Goal: Use online tool/utility: Use online tool/utility

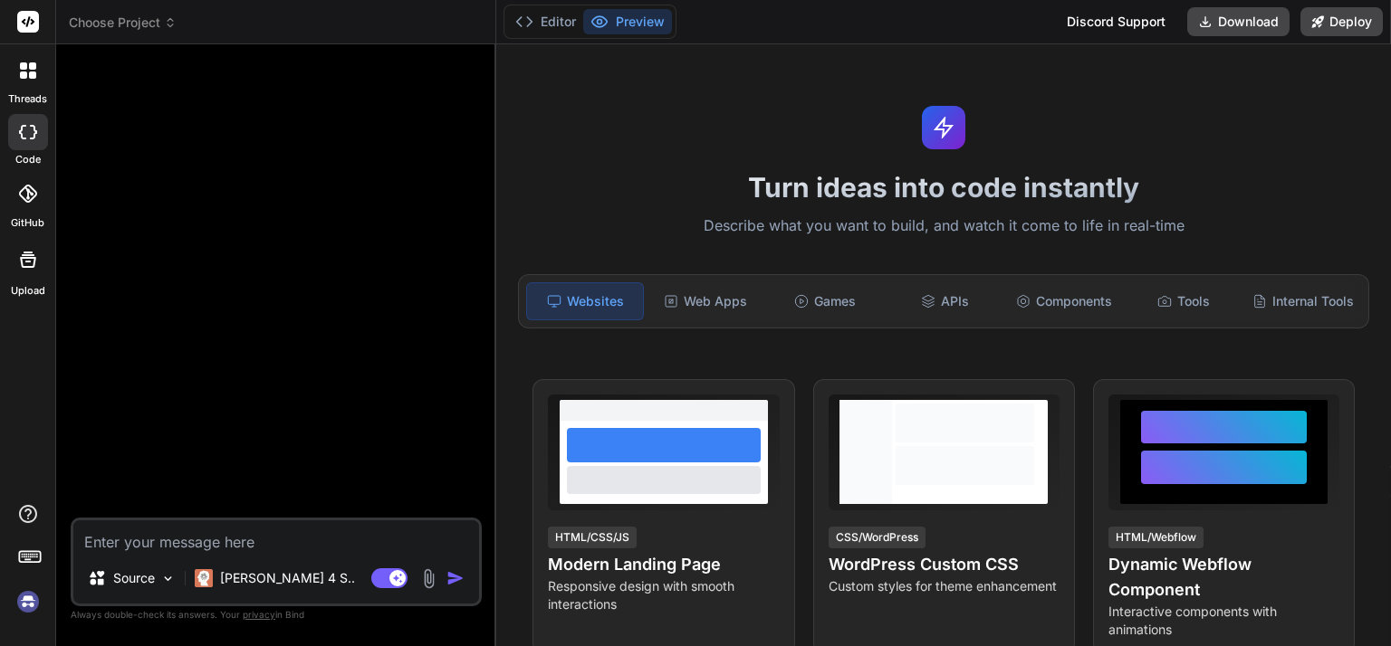
type textarea "x"
click at [184, 548] on textarea at bounding box center [276, 537] width 406 height 33
type textarea "ا"
type textarea "x"
type textarea "ان"
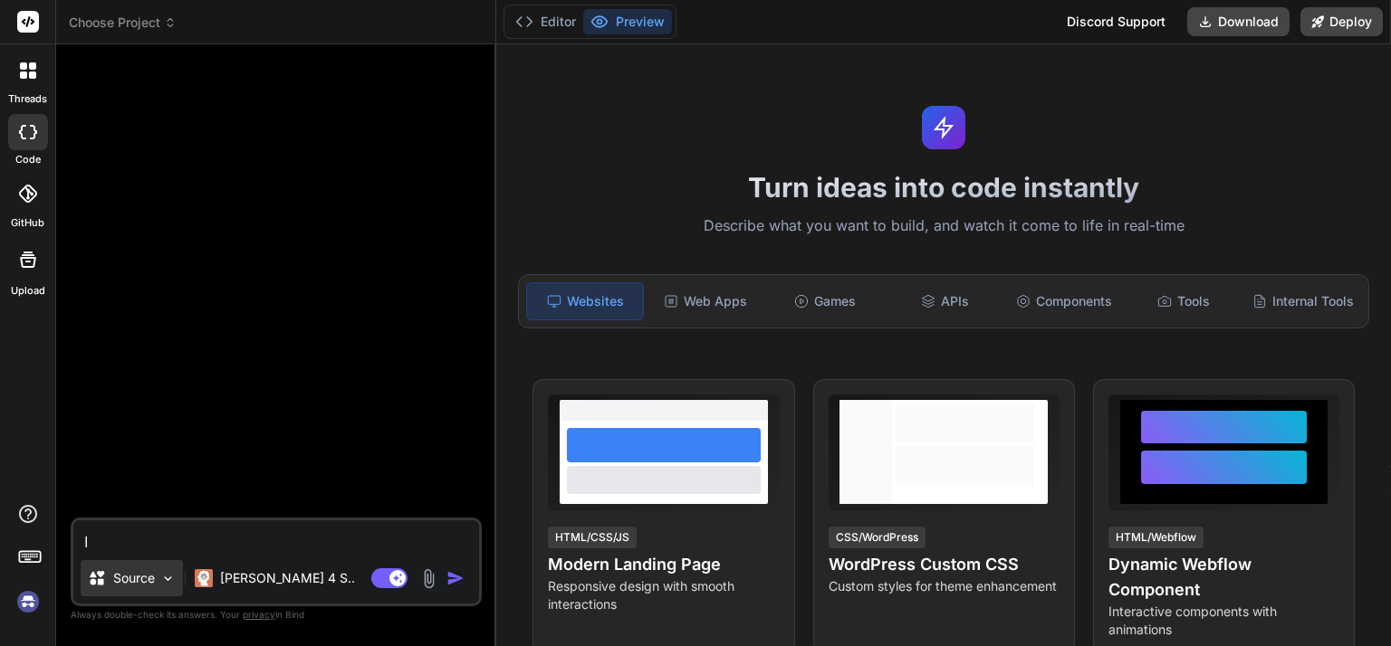
type textarea "x"
type textarea "انا"
type textarea "x"
type textarea "انا"
type textarea "x"
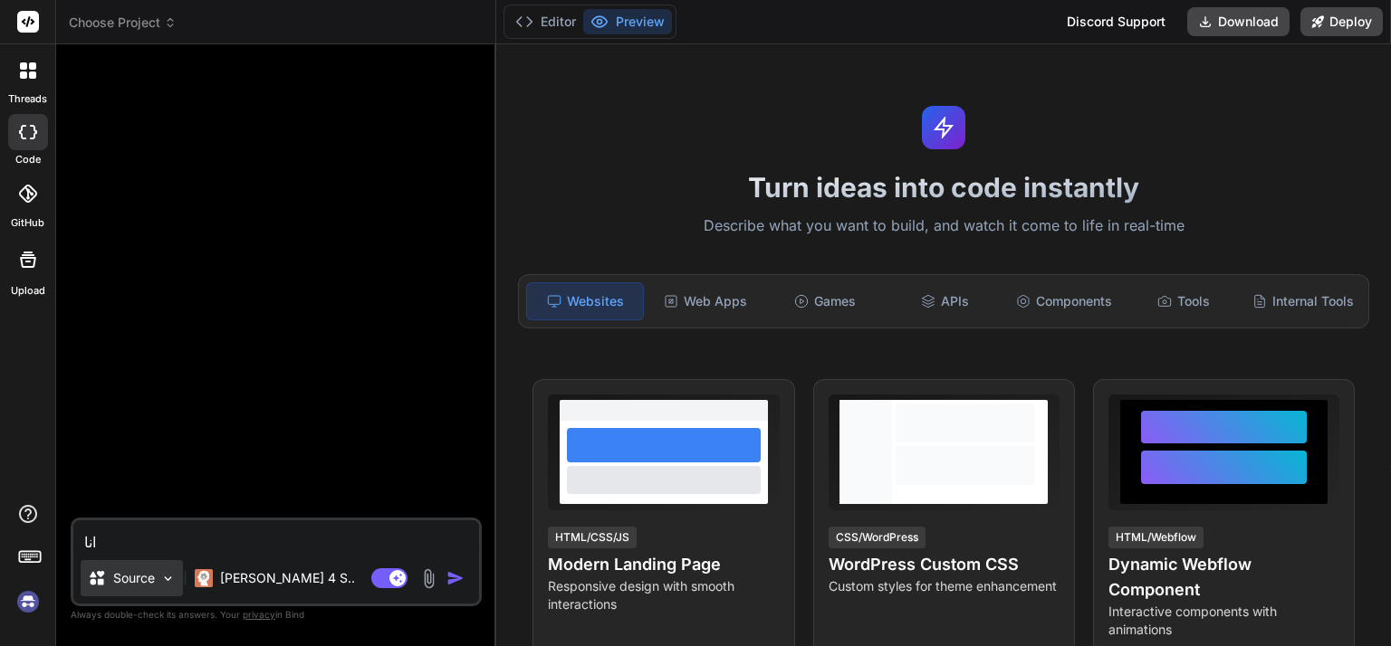
type textarea "انا ا"
type textarea "x"
type textarea "انا اع"
type textarea "x"
type textarea "انا اعم"
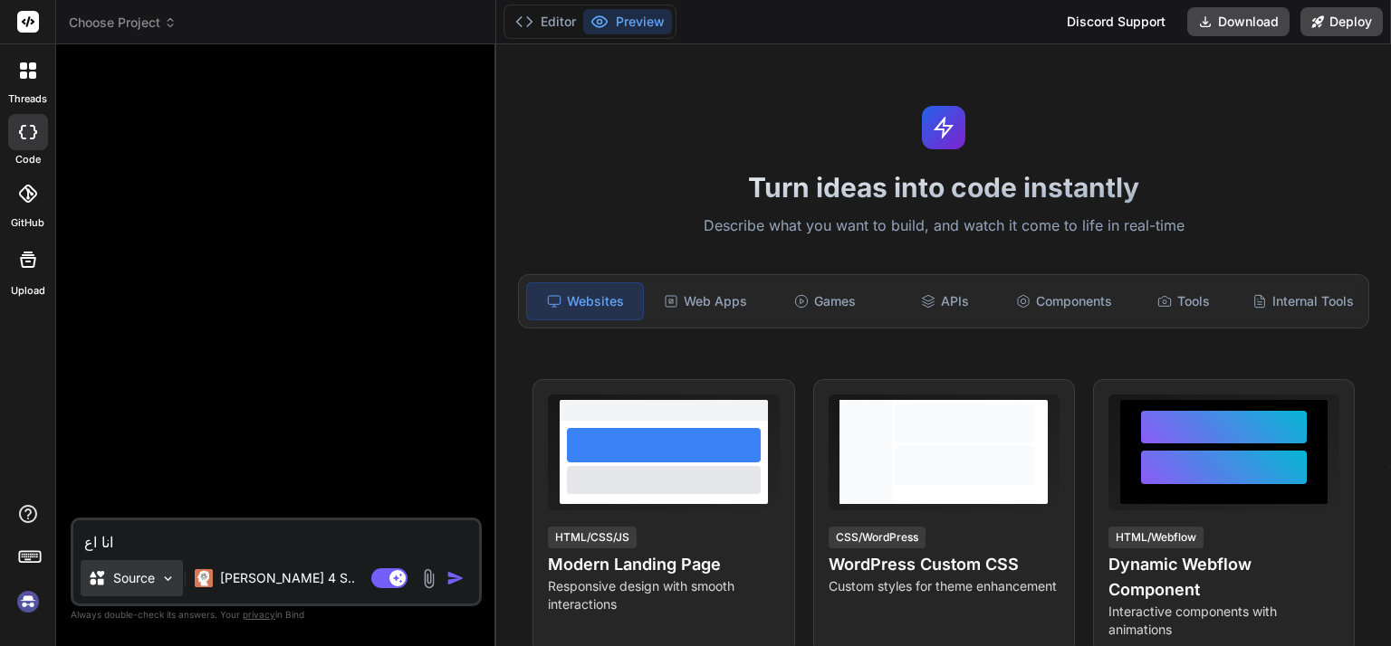
type textarea "x"
type textarea "انا اعمل"
type textarea "x"
type textarea "انا اعمل"
type textarea "x"
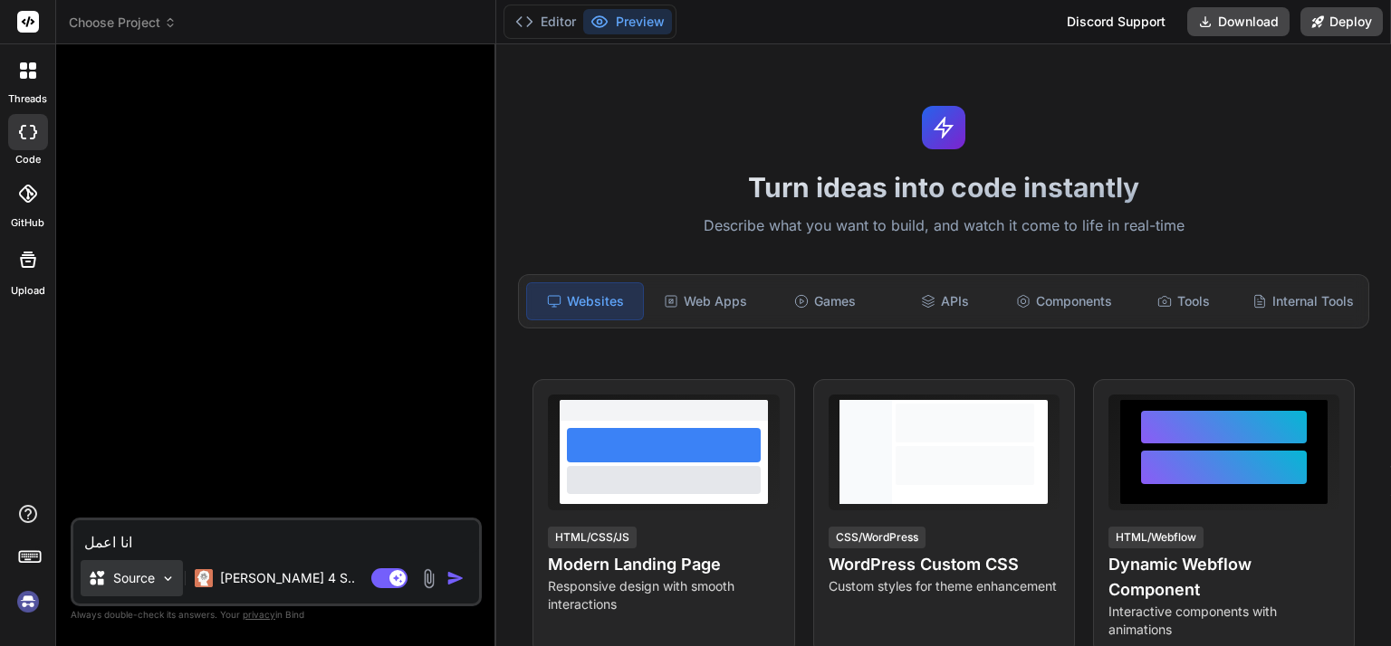
type textarea "انا اعمل ف"
type textarea "x"
type textarea "انا اعمل في"
type textarea "x"
type textarea "انا اعمل في"
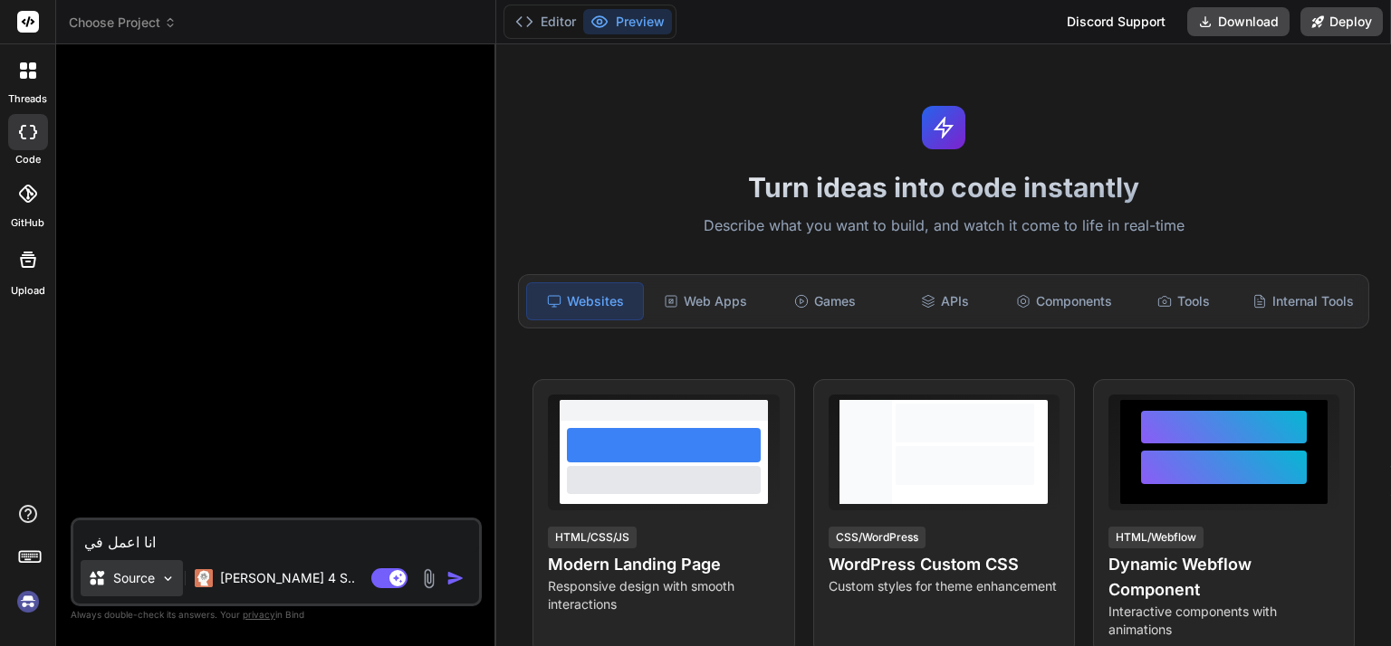
type textarea "x"
type textarea "انا اعمل في م"
type textarea "x"
type textarea "انا اعمل في مء"
type textarea "x"
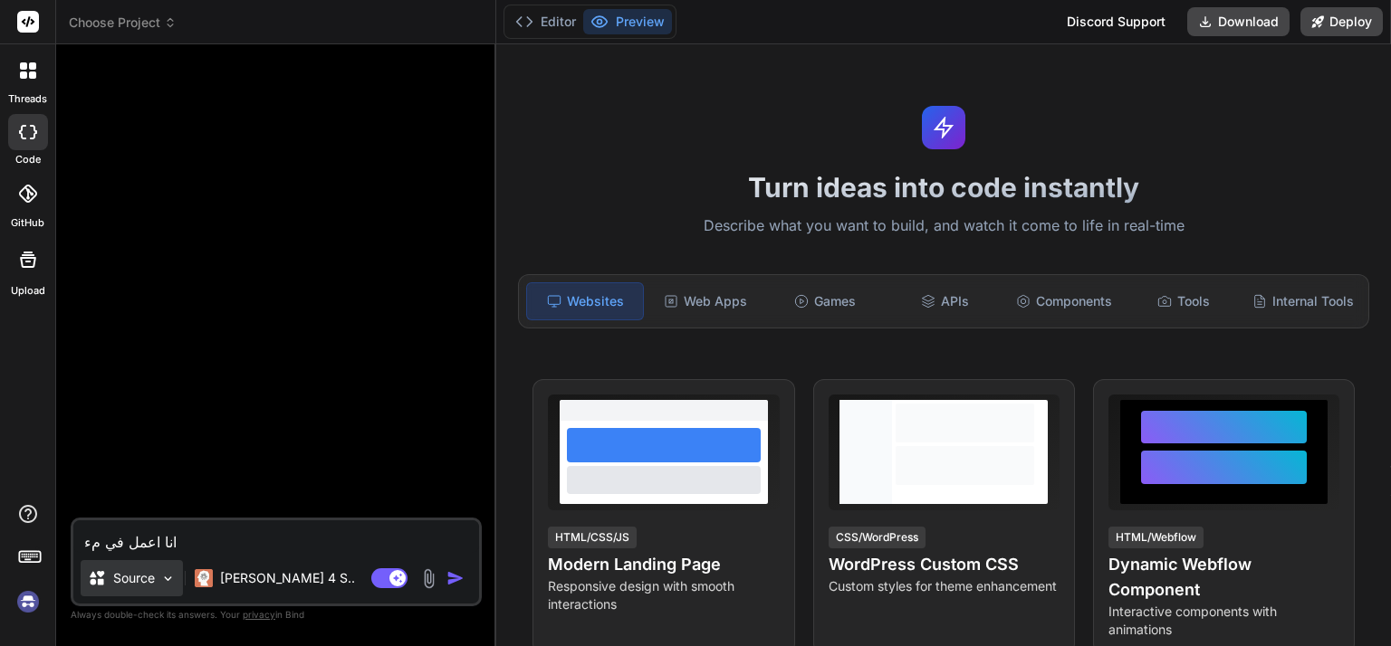
type textarea "انا اعمل في م"
type textarea "x"
type textarea "انا اعمل في مؤ"
type textarea "x"
type textarea "انا اعمل في مؤس"
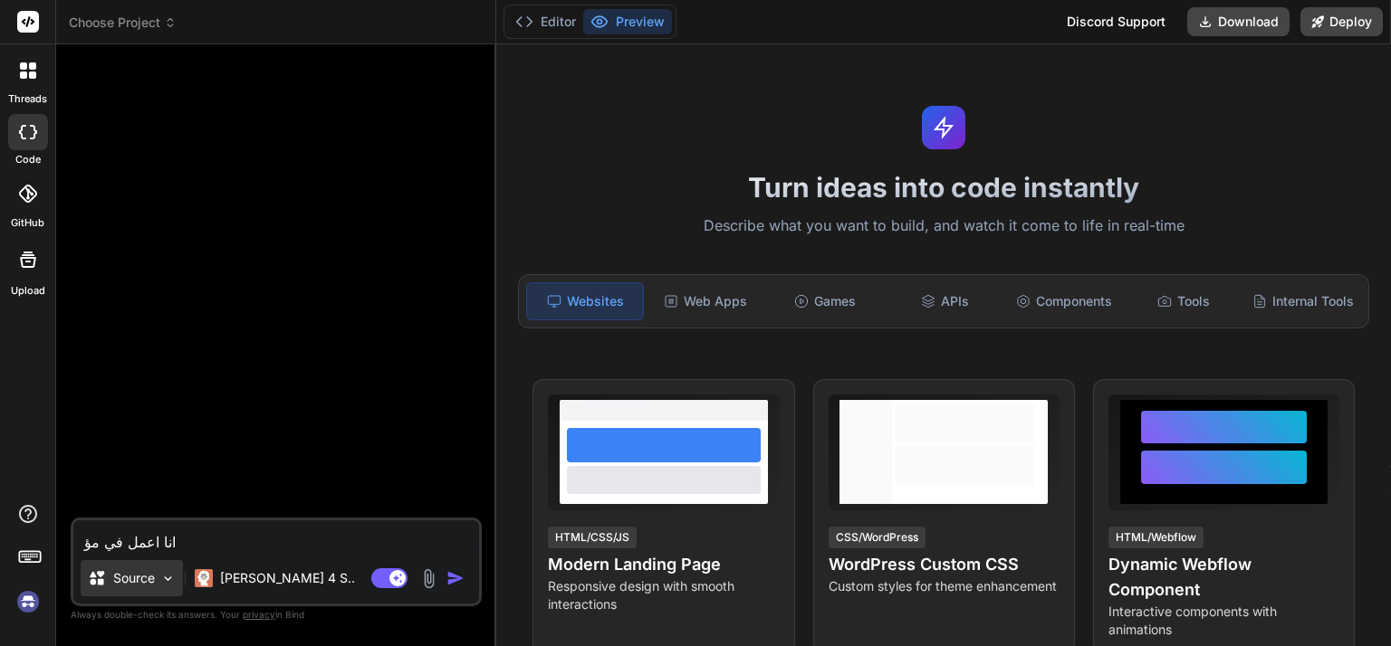
type textarea "x"
type textarea "انا اعمل في مؤسس"
type textarea "x"
type textarea "انا اعمل في مؤسسة"
type textarea "x"
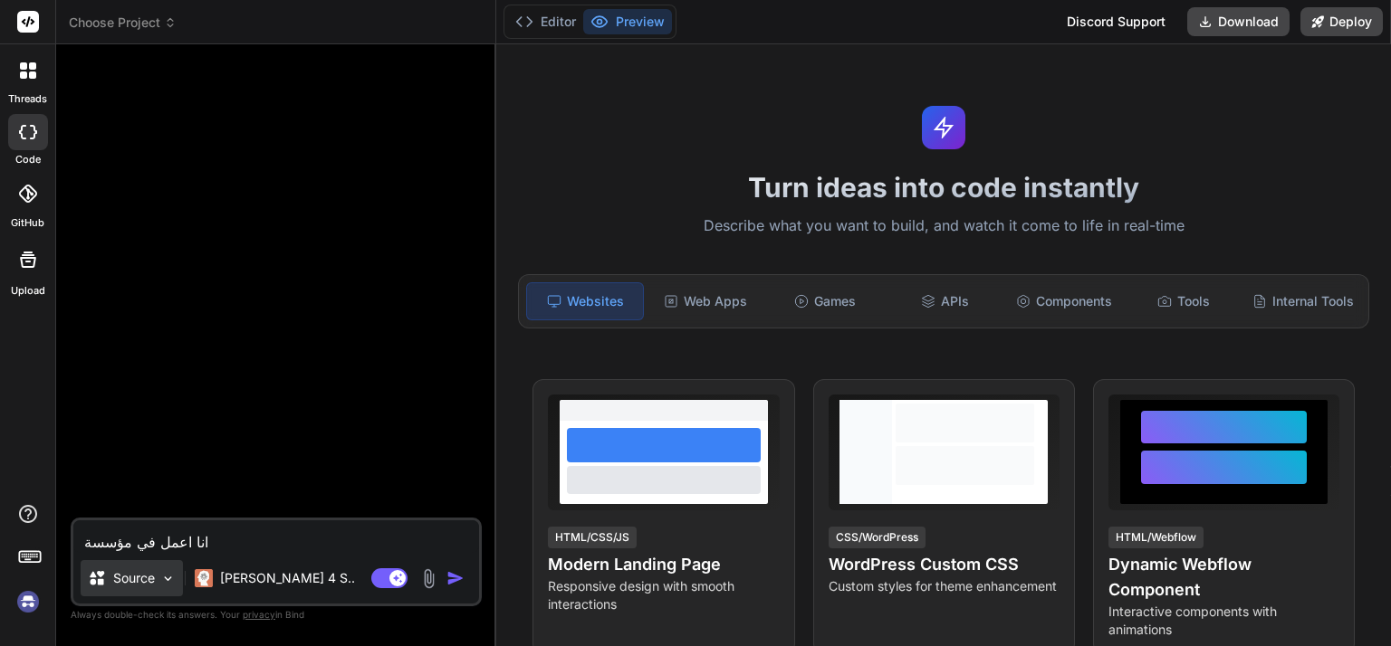
type textarea "انا اعمل في مؤسسة"
type textarea "x"
type textarea "انا اعمل في مؤسسة ا"
type textarea "x"
type textarea "انا اعمل في مؤسسة ال"
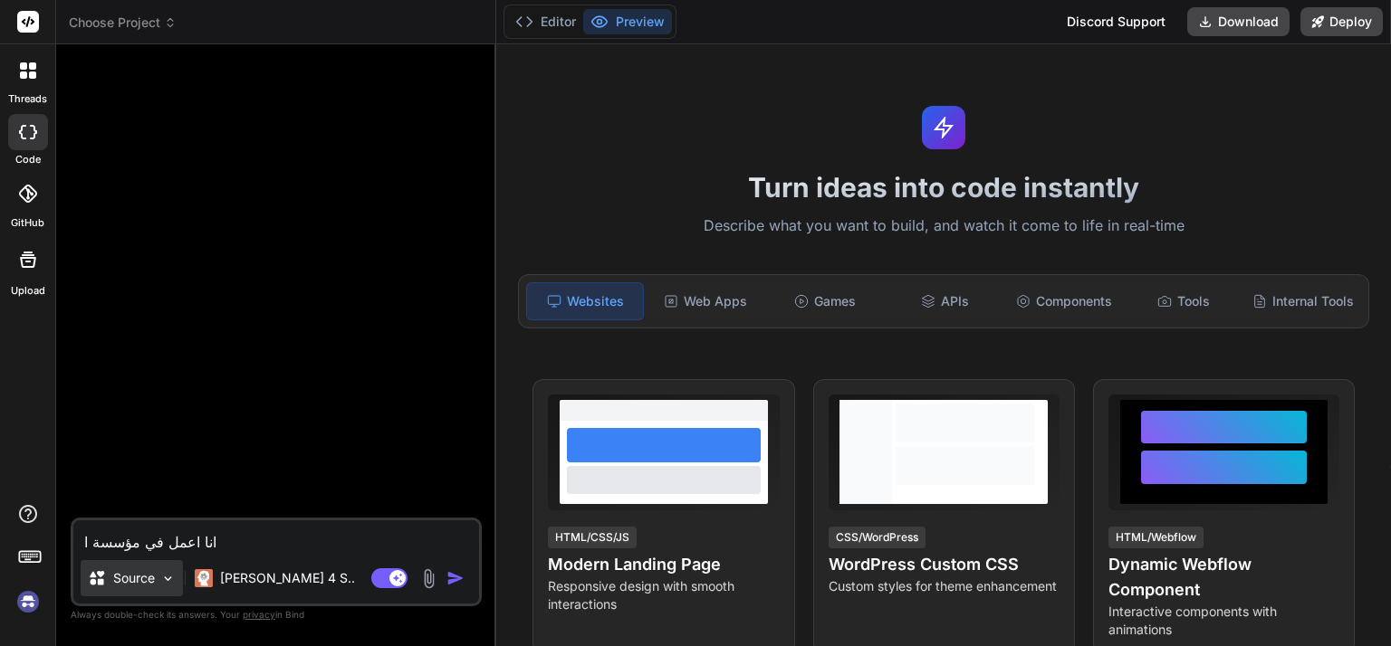
type textarea "x"
type textarea "انا اعمل في مؤسسة الم"
type textarea "x"
type textarea "انا اعمل في مؤسسة المخ"
type textarea "x"
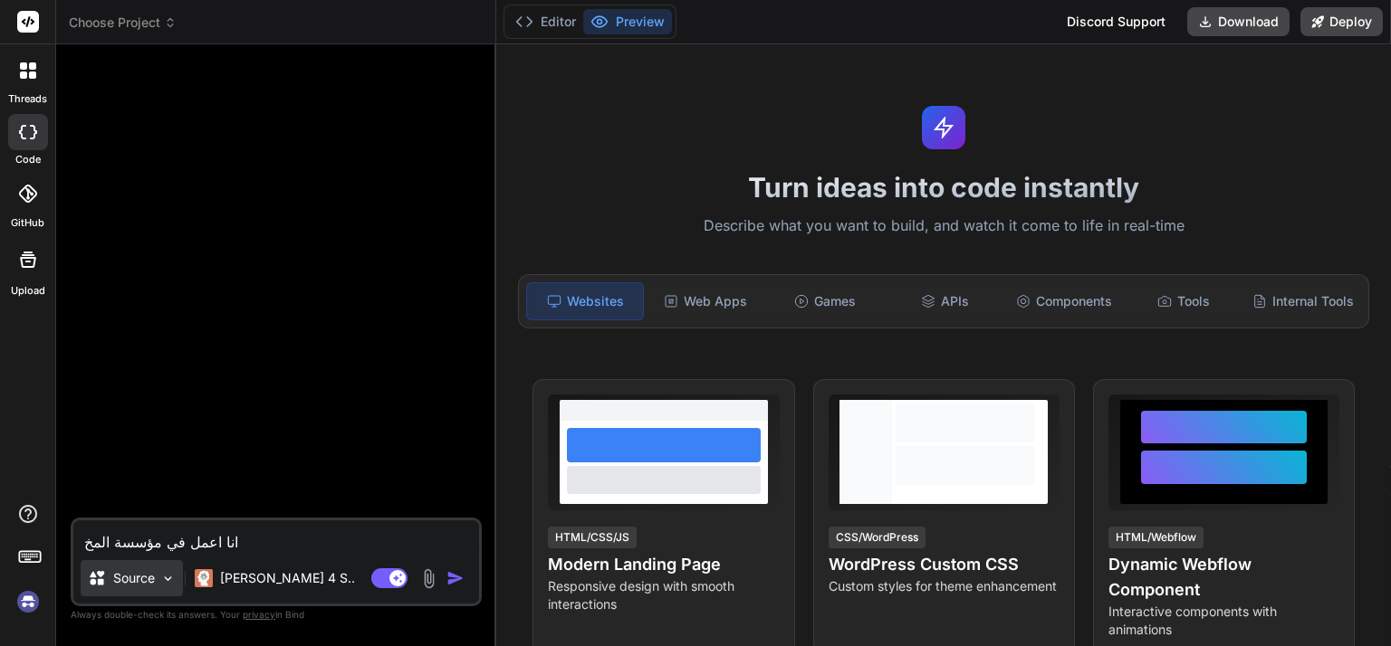
type textarea "انا اعمل في مؤسسة المخا"
type textarea "x"
type textarea "انا اعمل في مؤسسة المخاب"
type textarea "x"
type textarea "انا اعمل في مؤسسة المخابز"
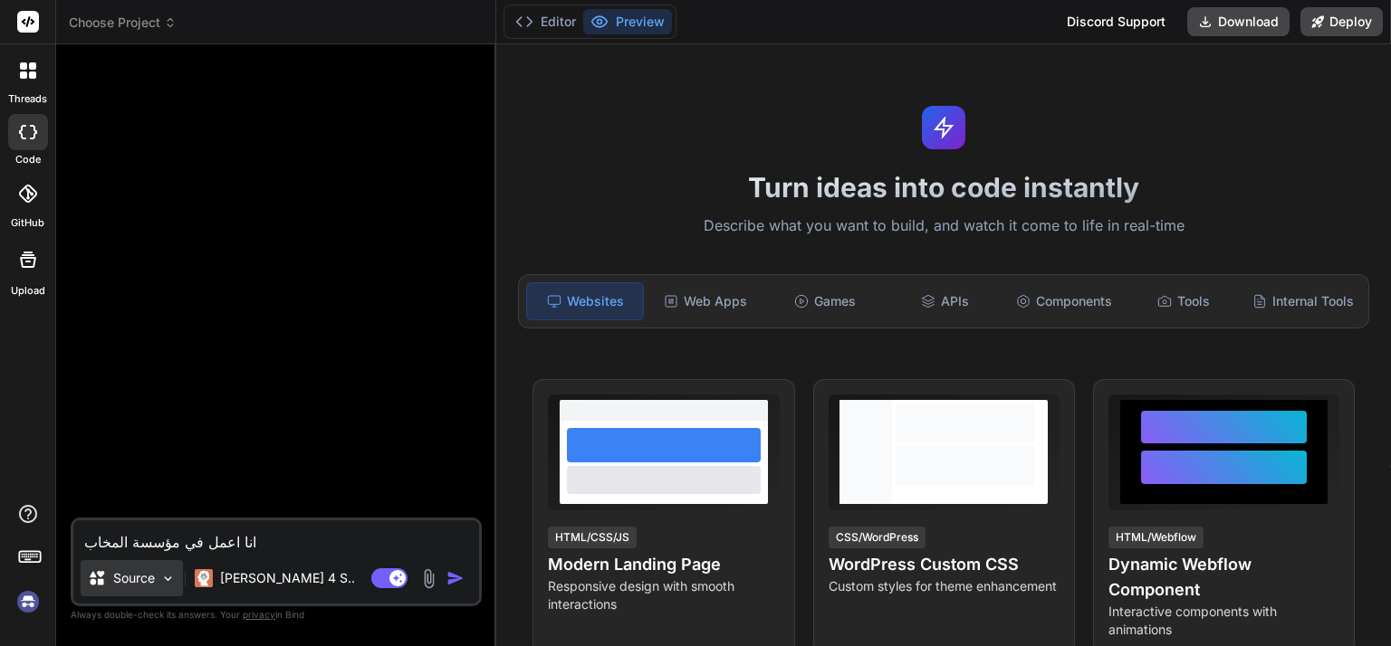
type textarea "x"
type textarea "انا اعمل في مؤسسة المخاب"
type textarea "x"
type textarea "انا اعمل في مؤسسة المخا"
type textarea "x"
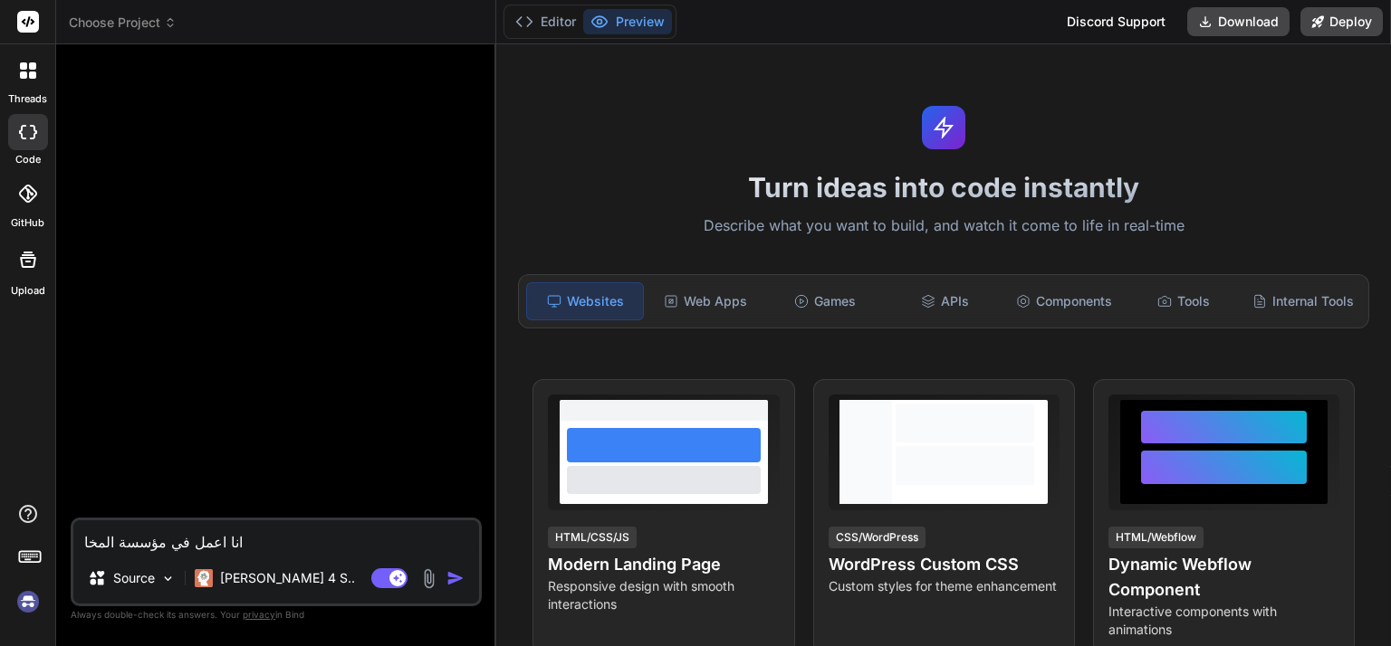
type textarea "انا اعمل في مؤسسة المخ"
type textarea "x"
type textarea "انا اعمل في مؤسسة الم"
type textarea "x"
type textarea "انا اعمل في مؤسسة ال"
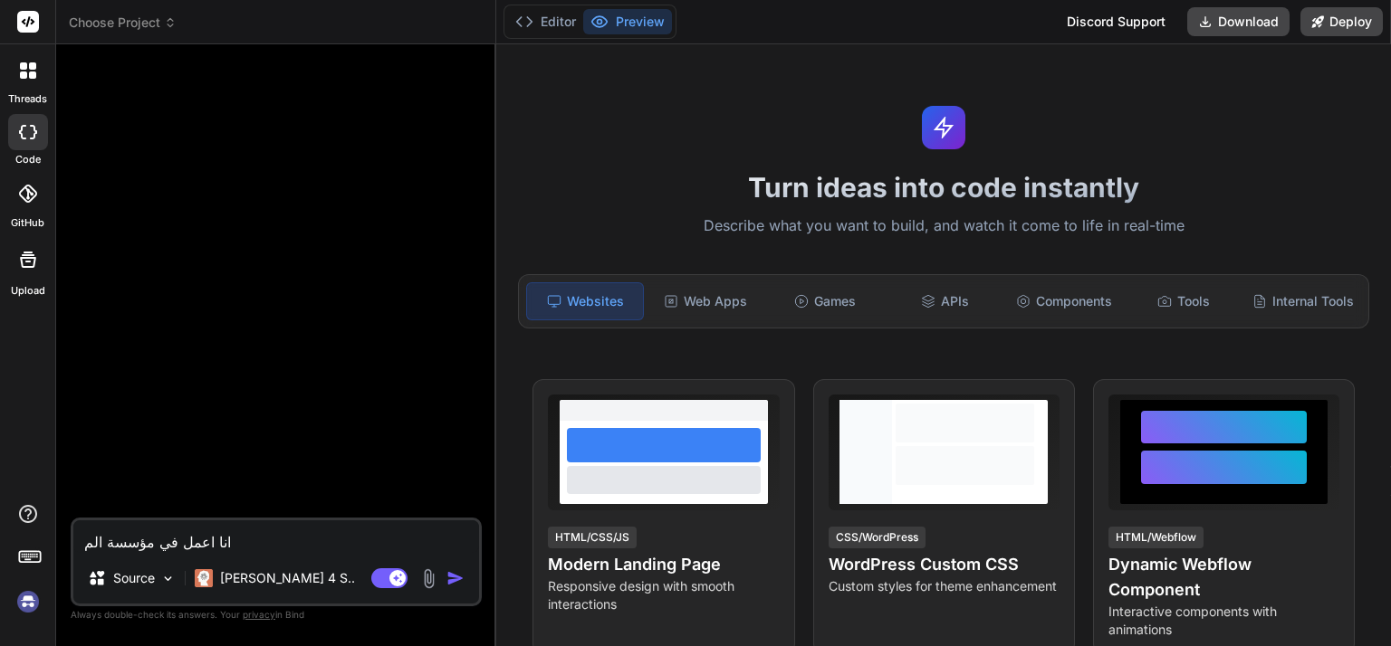
type textarea "x"
type textarea "انا اعمل في مؤسسة ا"
type textarea "x"
type textarea "انا اعمل في مؤسسة"
type textarea "x"
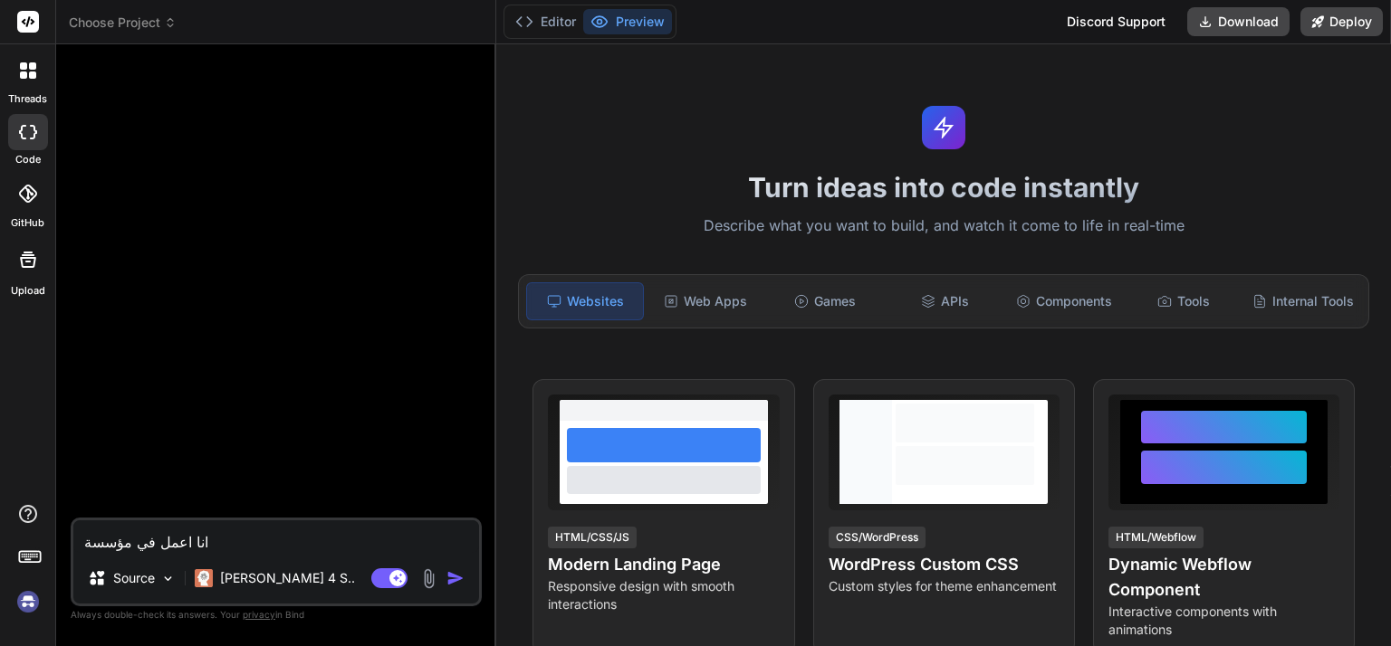
type textarea "انا اعمل في مؤسسة"
type textarea "x"
type textarea "انا اعمل في مؤسس"
type textarea "x"
type textarea "انا اعمل في مؤس"
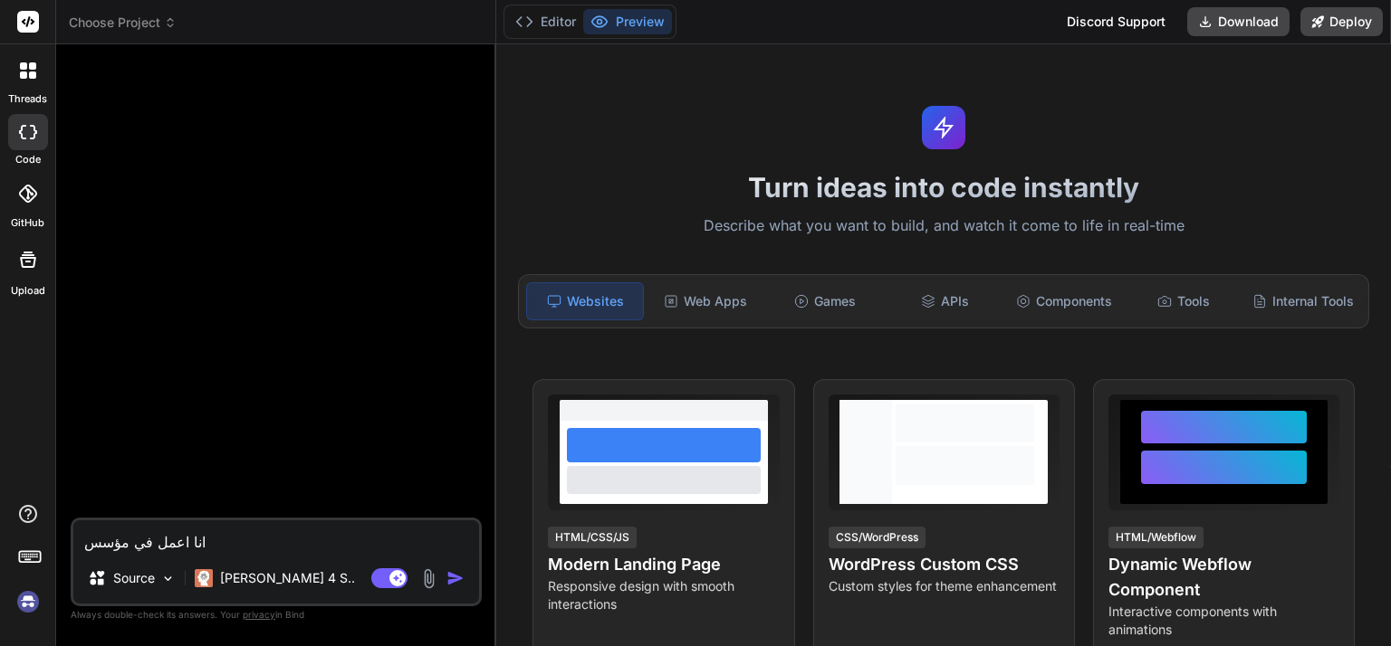
type textarea "x"
type textarea "انا اعمل في مؤ"
type textarea "x"
type textarea "انا اعمل في م"
type textarea "x"
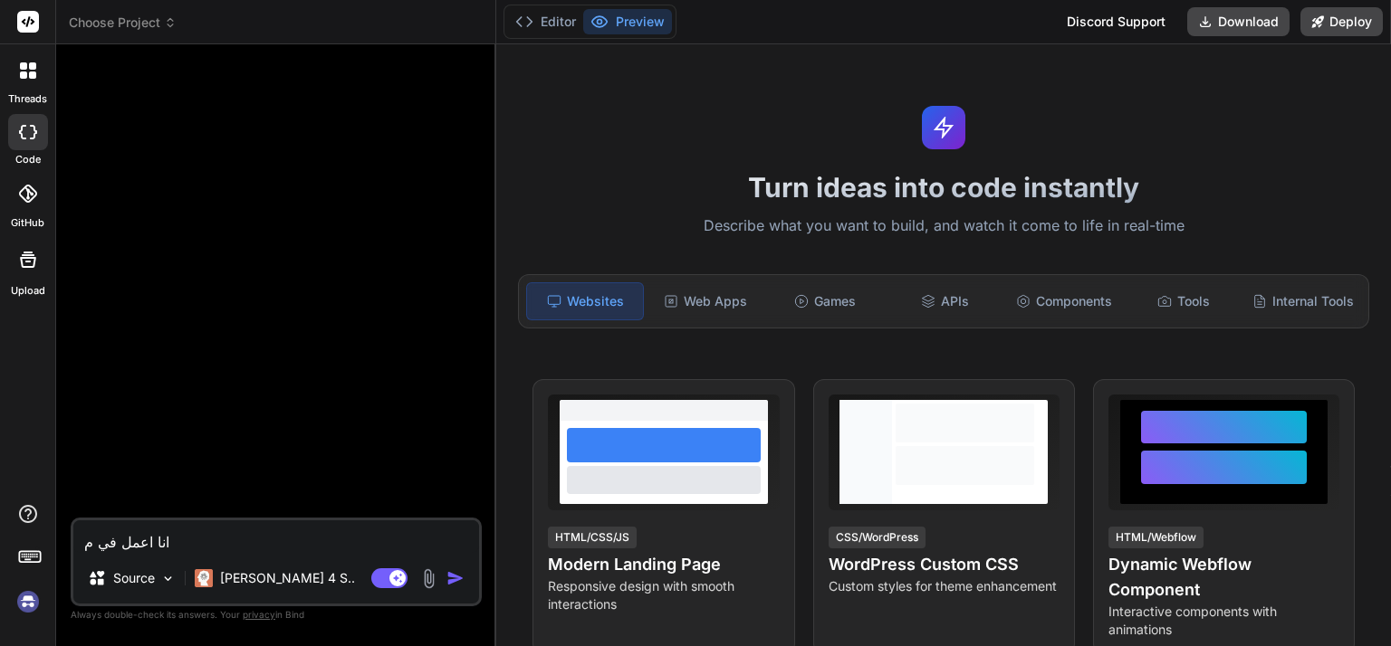
type textarea "انا اعمل في"
type textarea "x"
type textarea "انا اعمل في"
type textarea "x"
type textarea "انا اعمل ف"
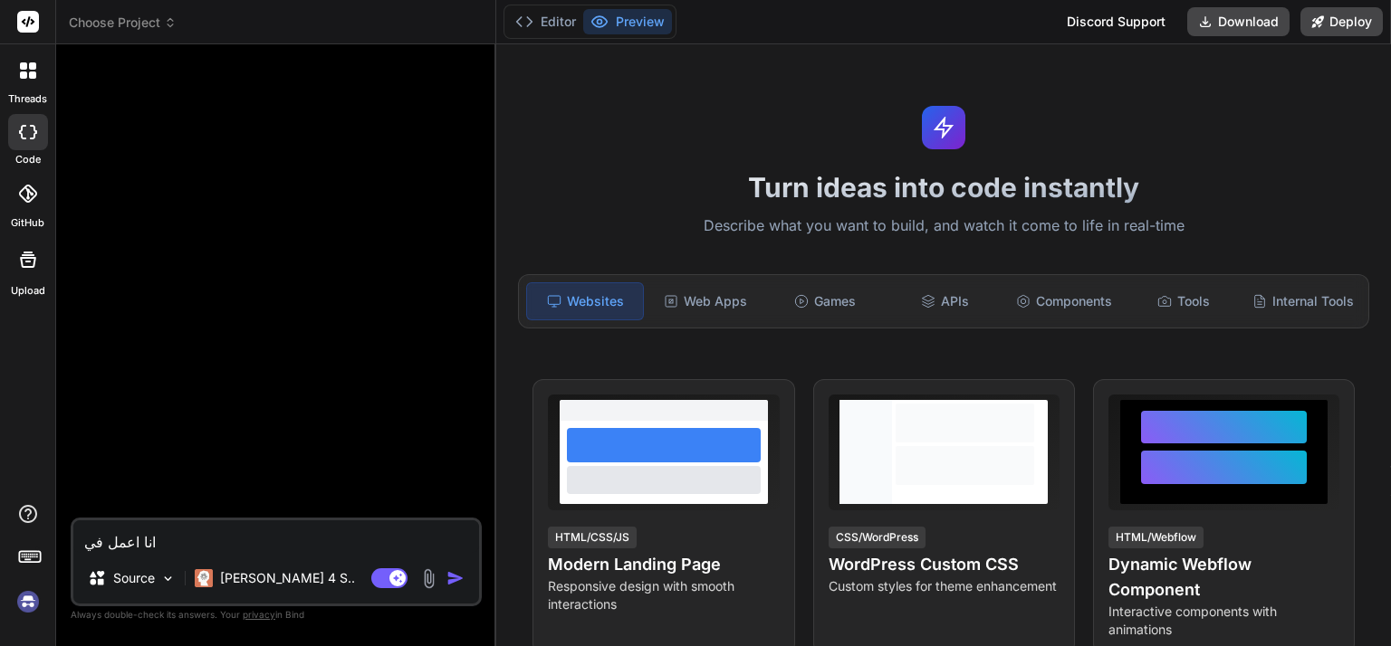
type textarea "x"
type textarea "انا اعمل"
type textarea "x"
type textarea "انا اعمل"
type textarea "x"
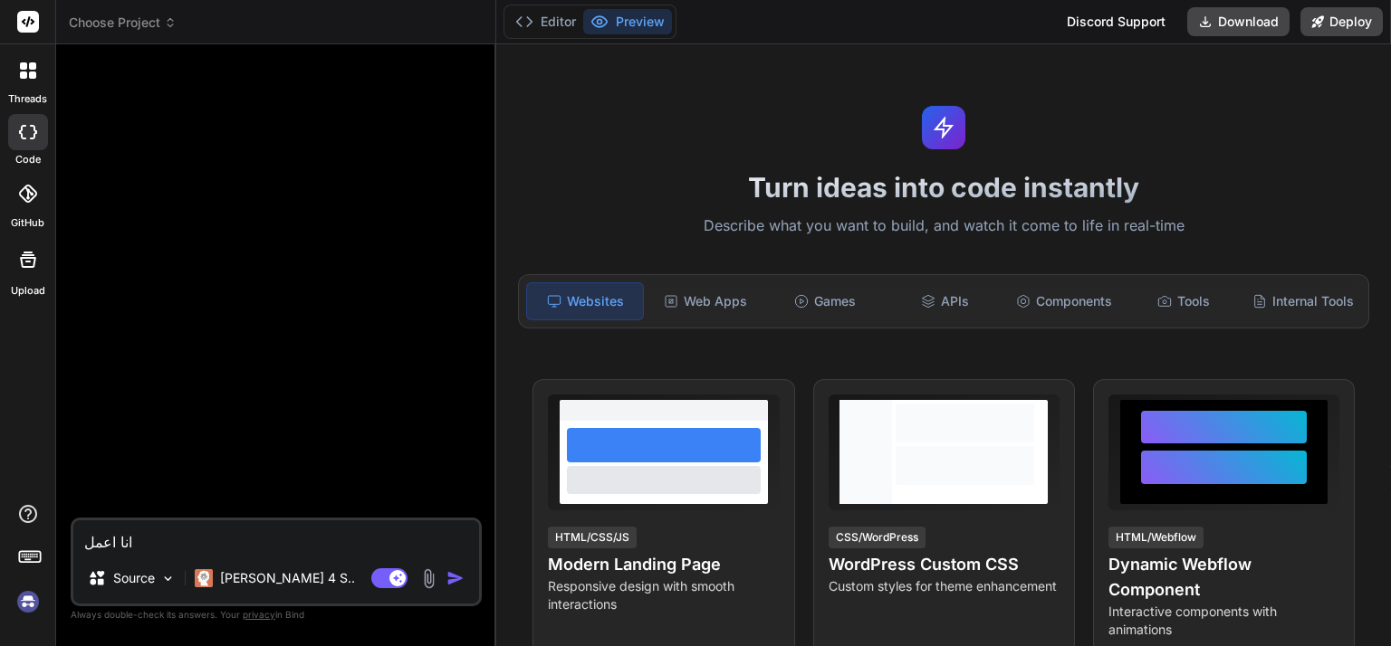
type textarea "انا اعمل"
type textarea "x"
type textarea "انا اعمل م"
type textarea "x"
type textarea "انا اعمل مد"
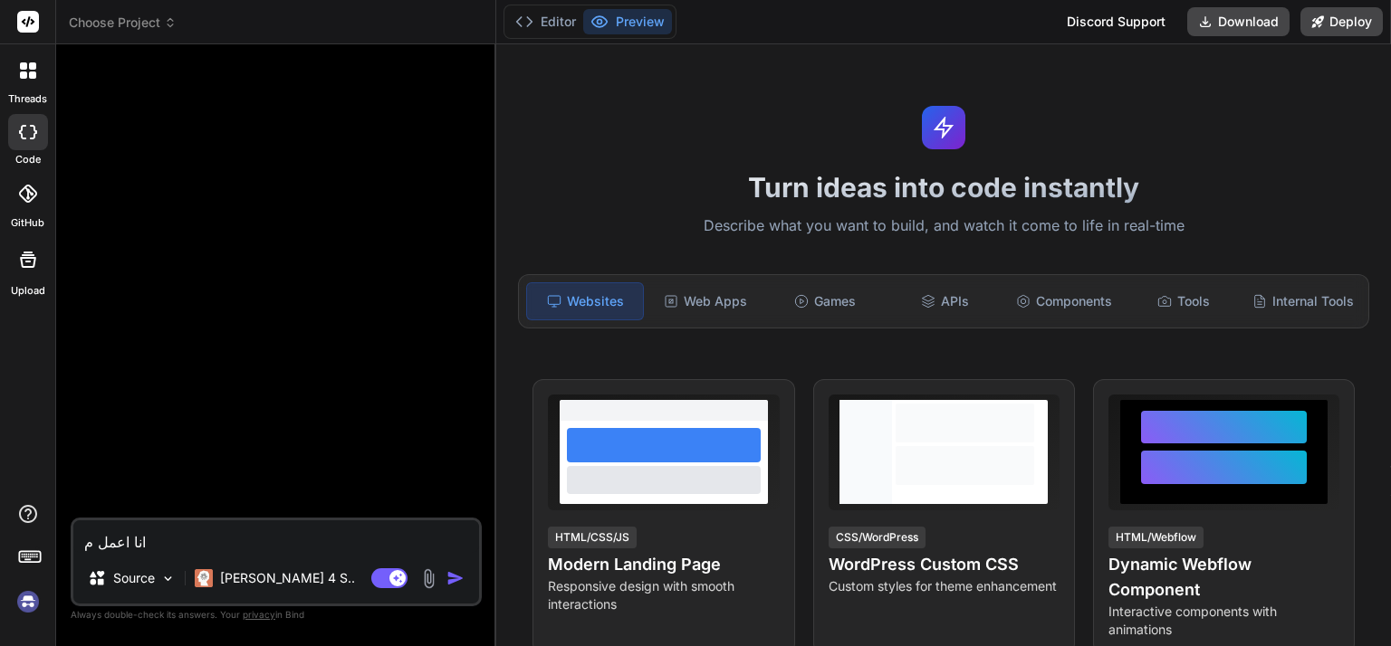
type textarea "x"
type textarea "انا اعمل مدي"
type textarea "x"
type textarea "انا اعمل مدير"
type textarea "x"
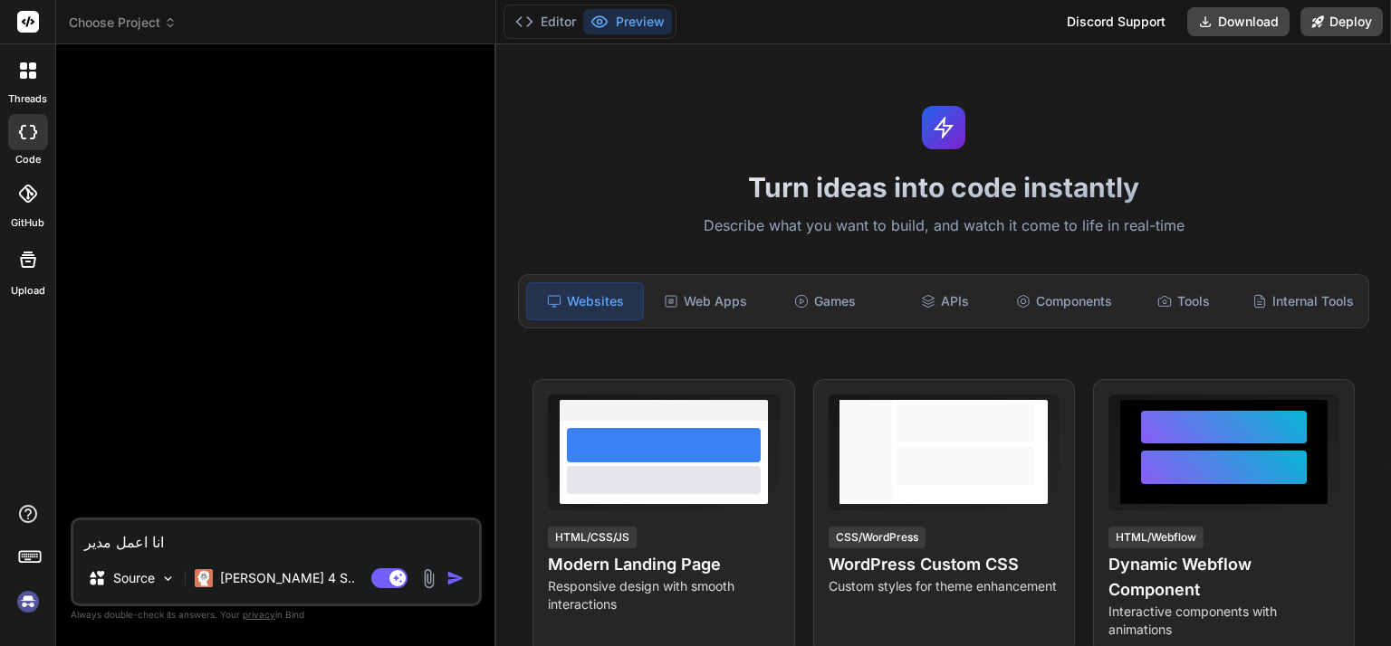
type textarea "انا اعمل مدير"
type textarea "x"
type textarea "انا اعمل مدير ع"
type textarea "x"
type textarea "انا اعمل مدير عا"
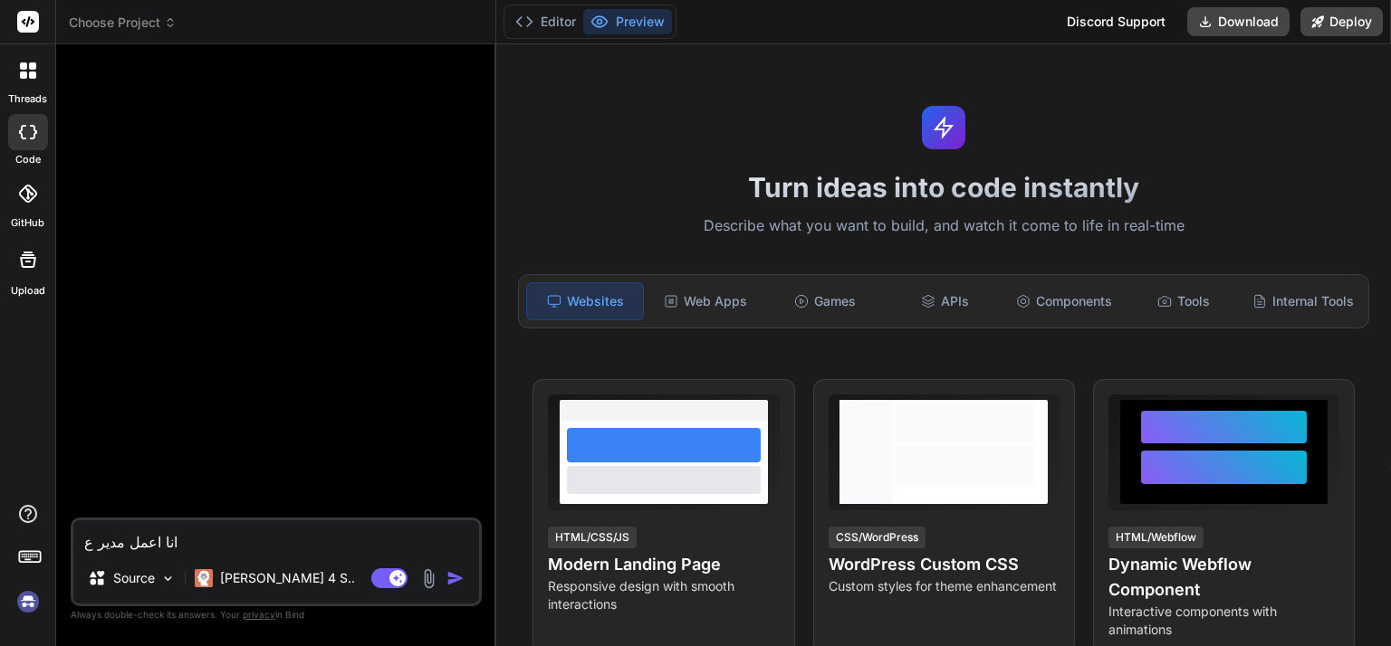
type textarea "x"
type textarea "انا اعمل مدير عام"
type textarea "x"
type textarea "انا اعمل مدير عام"
type textarea "x"
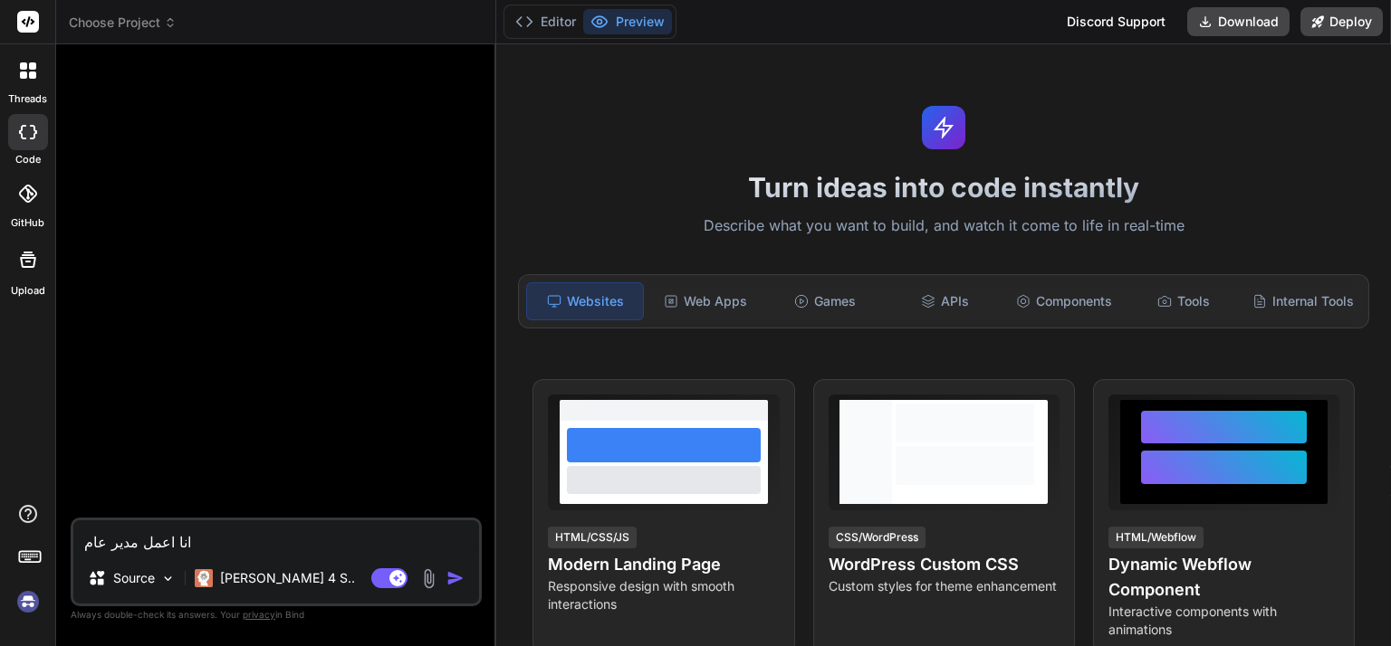
type textarea "انا اعمل مدير عام ف"
type textarea "x"
type textarea "انا اعمل مدير عام في"
type textarea "x"
type textarea "انا اعمل مدير عام في"
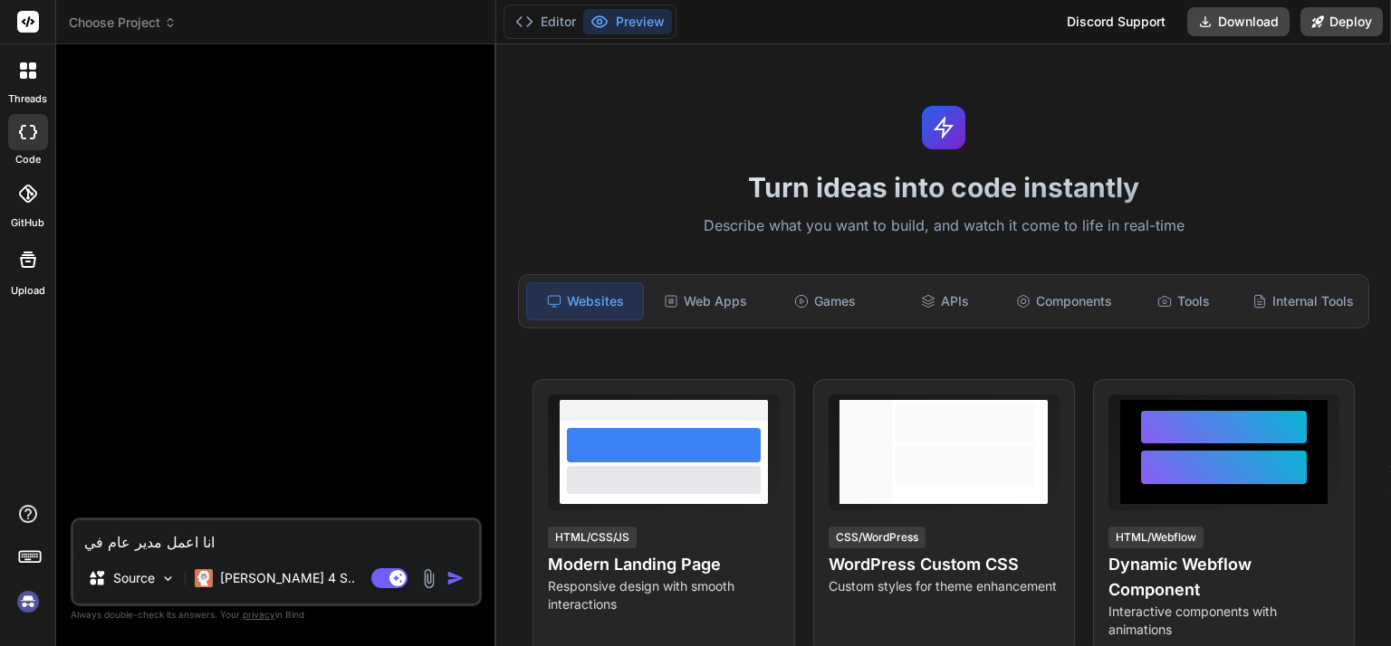
type textarea "x"
type textarea "انا اعمل مدير عام في ا"
type textarea "x"
type textarea "انا اعمل مدير عام في ال"
type textarea "x"
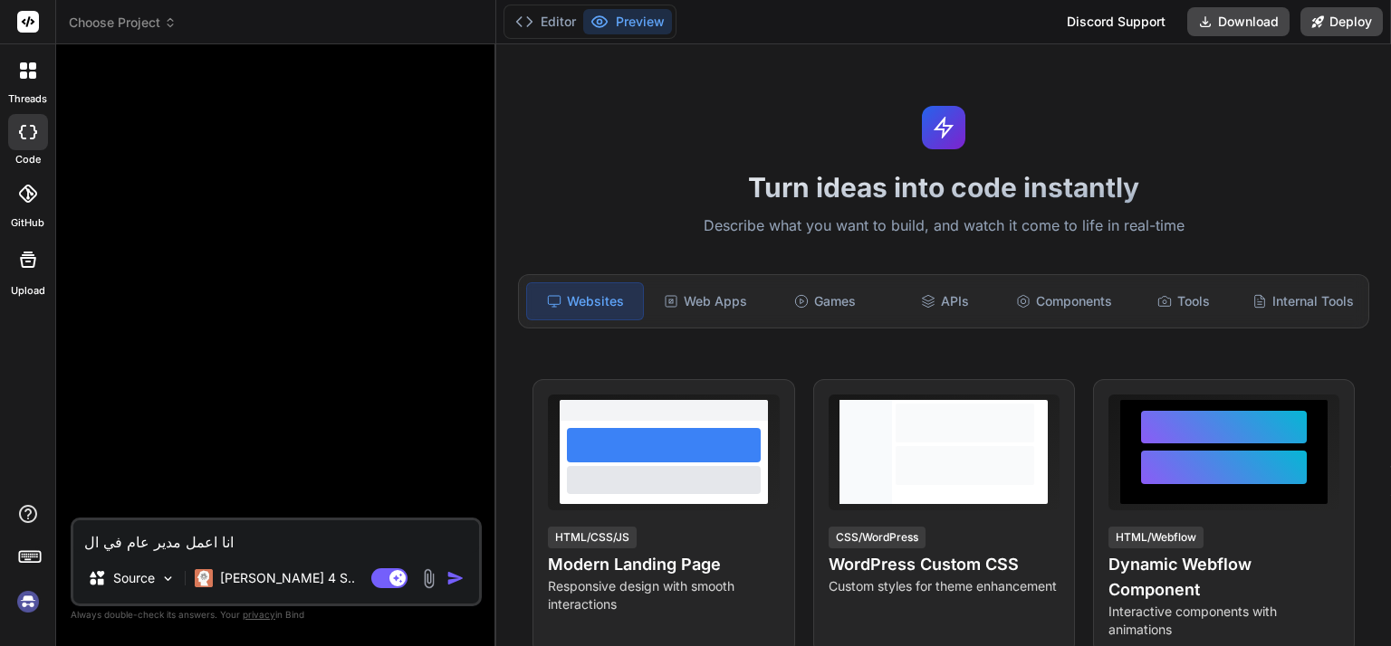
type textarea "انا اعمل مدير عام في الم"
type textarea "x"
type textarea "انا اعمل مدير عام في المؤ"
type textarea "x"
type textarea "انا اعمل مدير عام في المؤس"
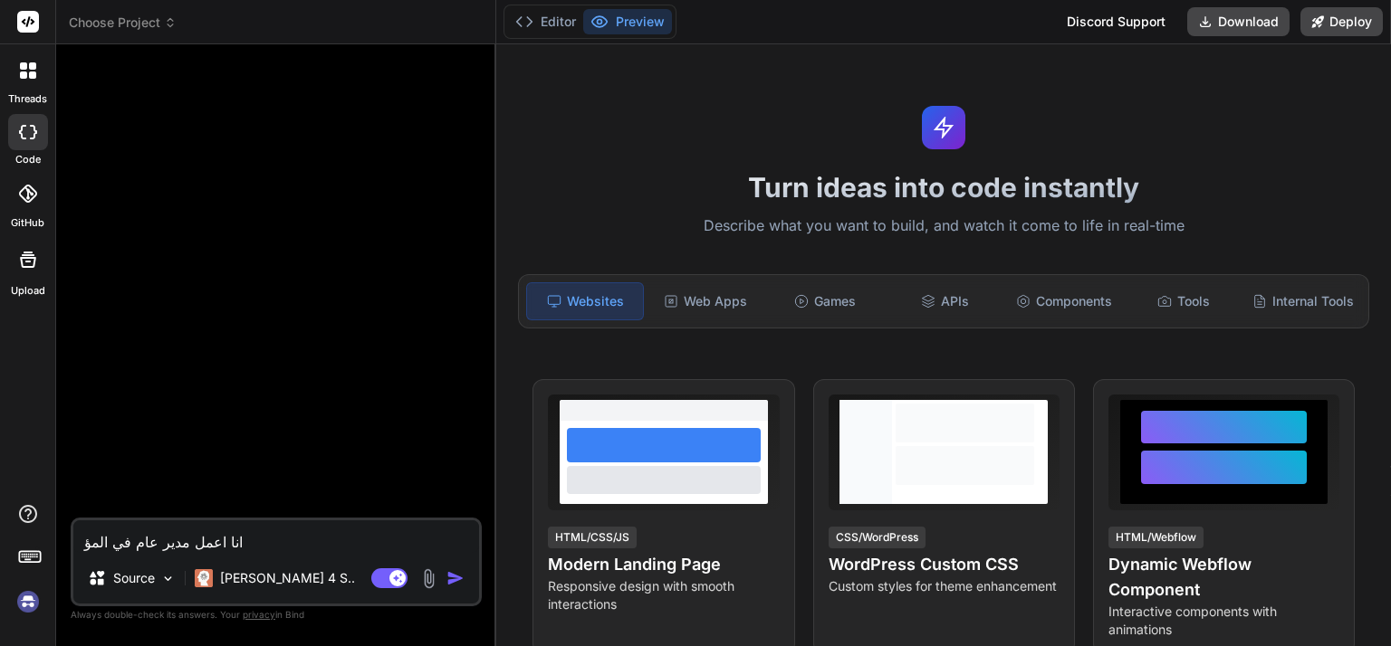
type textarea "x"
type textarea "انا اعمل مدير عام في المؤسس"
type textarea "x"
type textarea "انا اعمل مدير عام في المؤسسة"
type textarea "x"
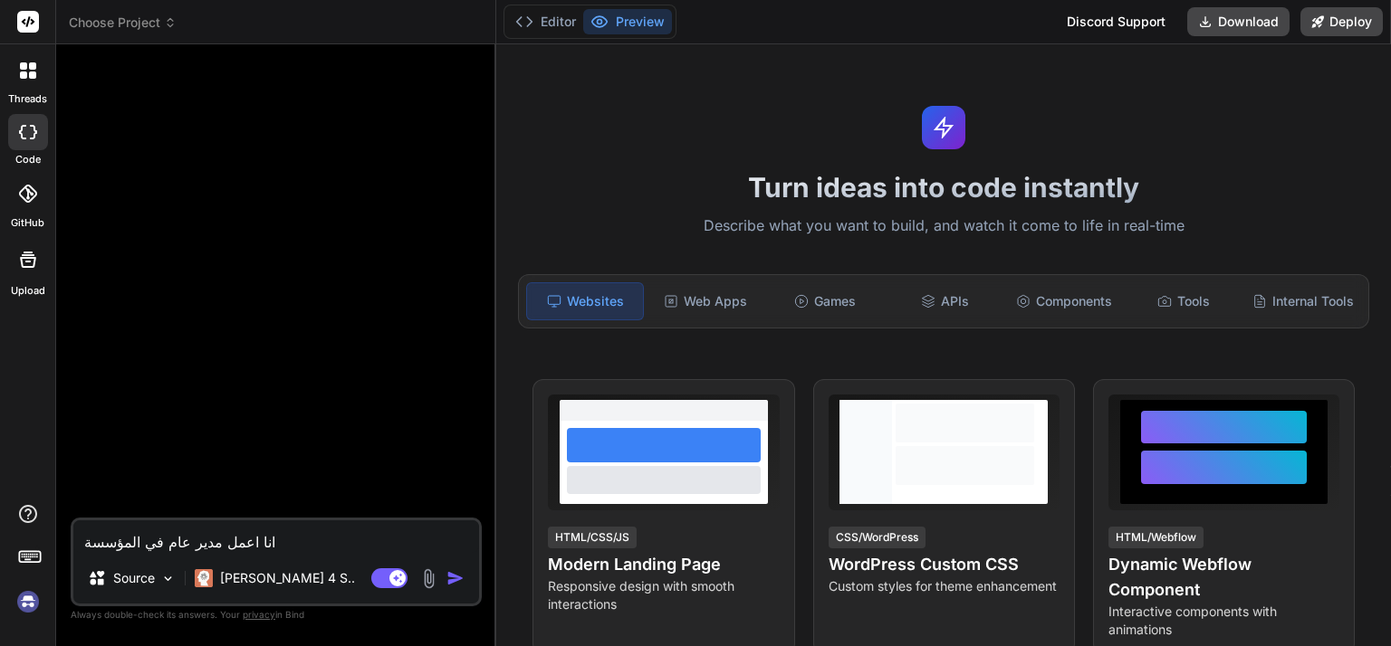
type textarea "انا اعمل مدير عام في المؤسسة"
type textarea "x"
type textarea "انا اعمل مدير عام في المؤسسة ا"
type textarea "x"
type textarea "انا اعمل مدير عام في المؤسسة ال"
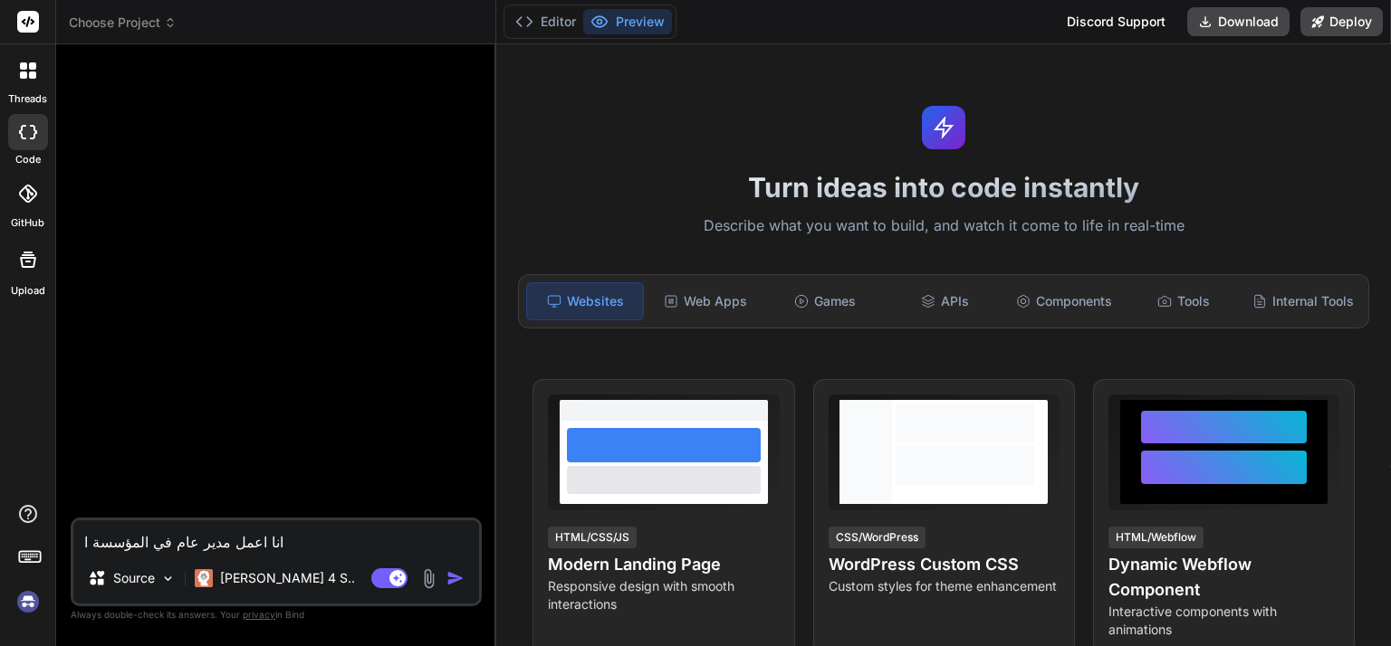
type textarea "x"
type textarea "انا اعمل مدير عام في المؤسسة الع"
type textarea "x"
type textarea "انا اعمل مدير عام في المؤسسة العا"
type textarea "x"
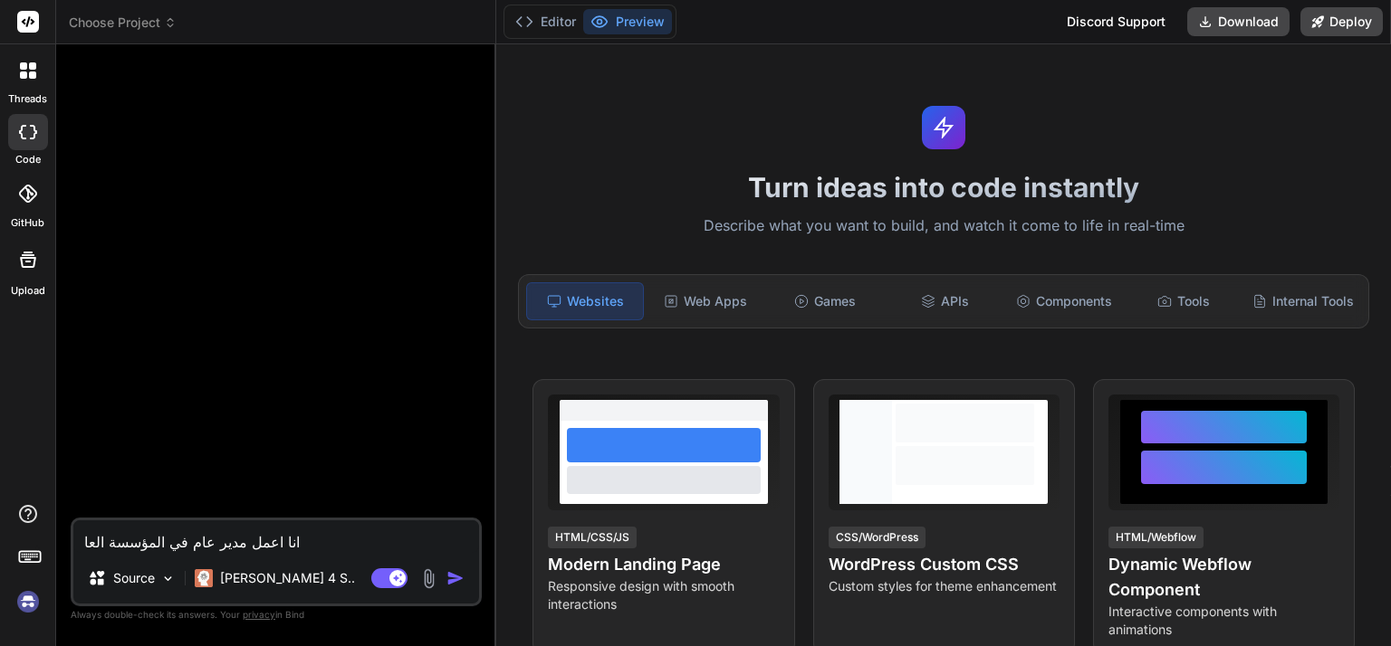
type textarea "انا اعمل مدير عام في المؤسسة العام"
type textarea "x"
type textarea "انا اعمل مدير عام في المؤسسة العامة"
type textarea "x"
type textarea "انا اعمل مدير عام في المؤسسة العامة"
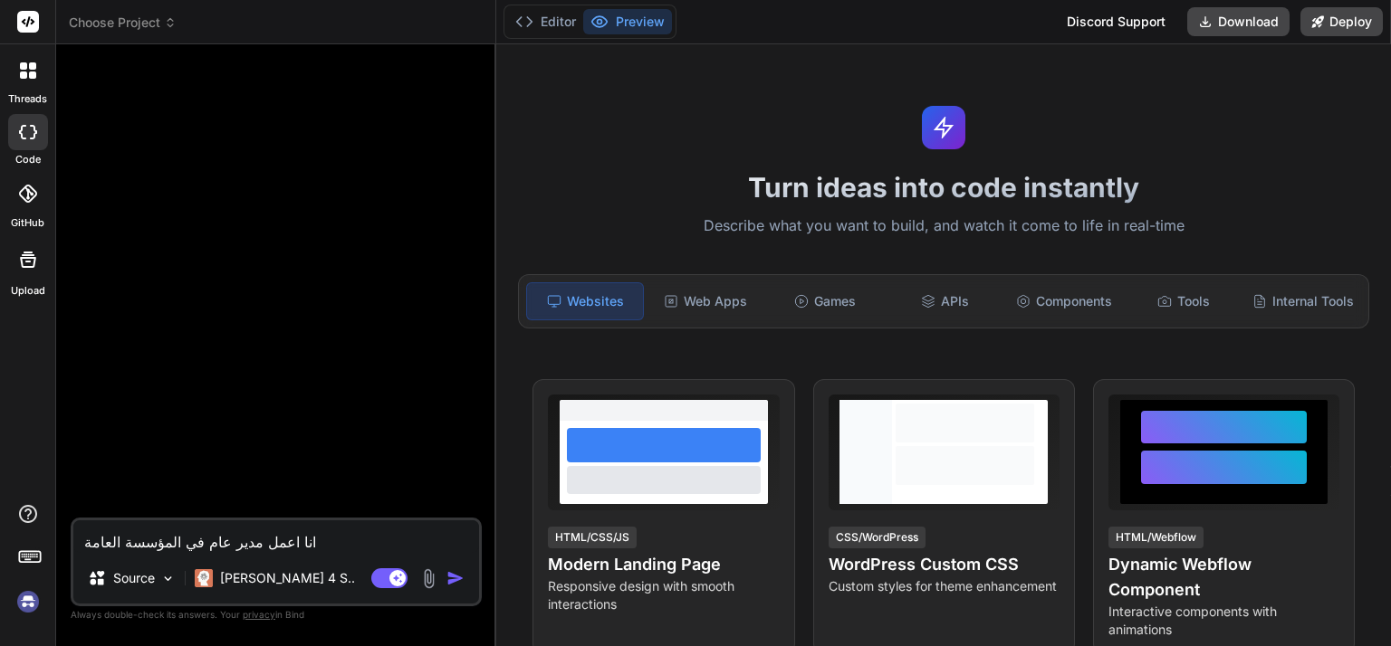
type textarea "x"
type textarea "انا اعمل مدير عام في المؤسسة العامة ل"
type textarea "x"
type textarea "انا اعمل مدير عام في المؤسسة العامة لل"
type textarea "x"
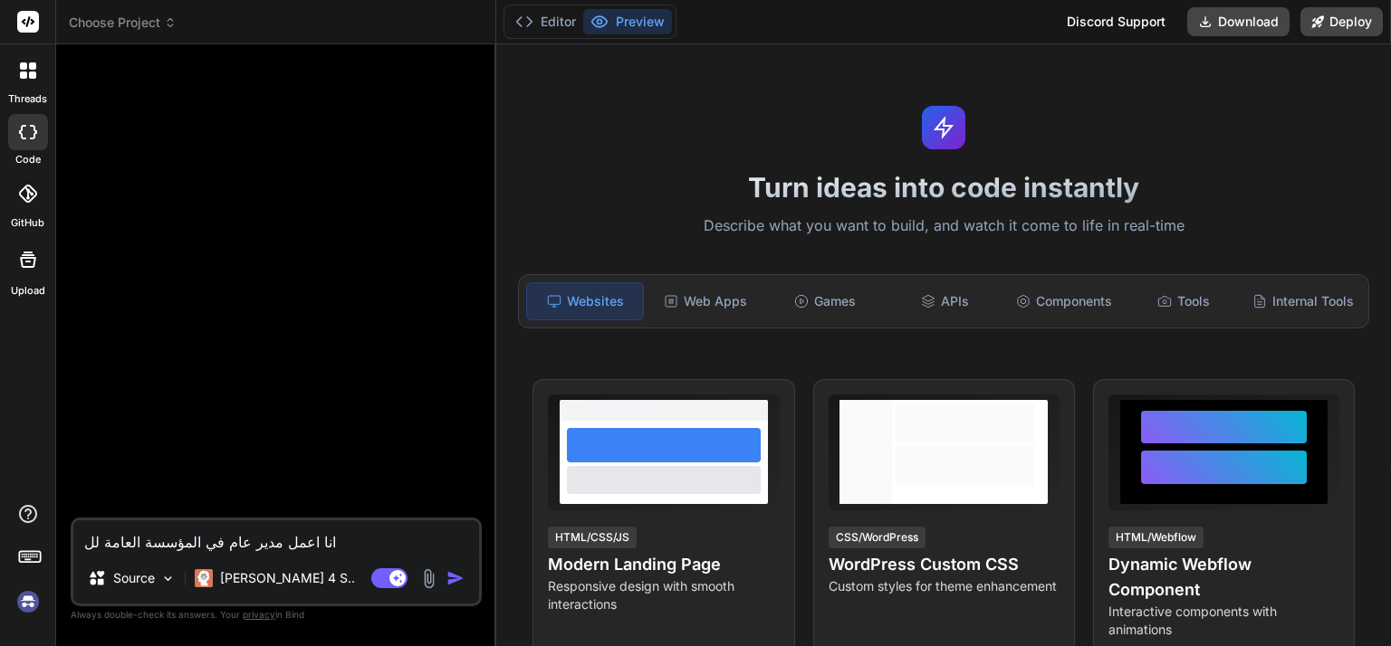
type textarea "انا اعمل مدير عام في المؤسسة العامة للم"
type textarea "x"
type textarea "انا اعمل مدير عام في المؤسسة العامة للمخ"
type textarea "x"
type textarea "انا اعمل مدير عام في المؤسسة العامة للمخا"
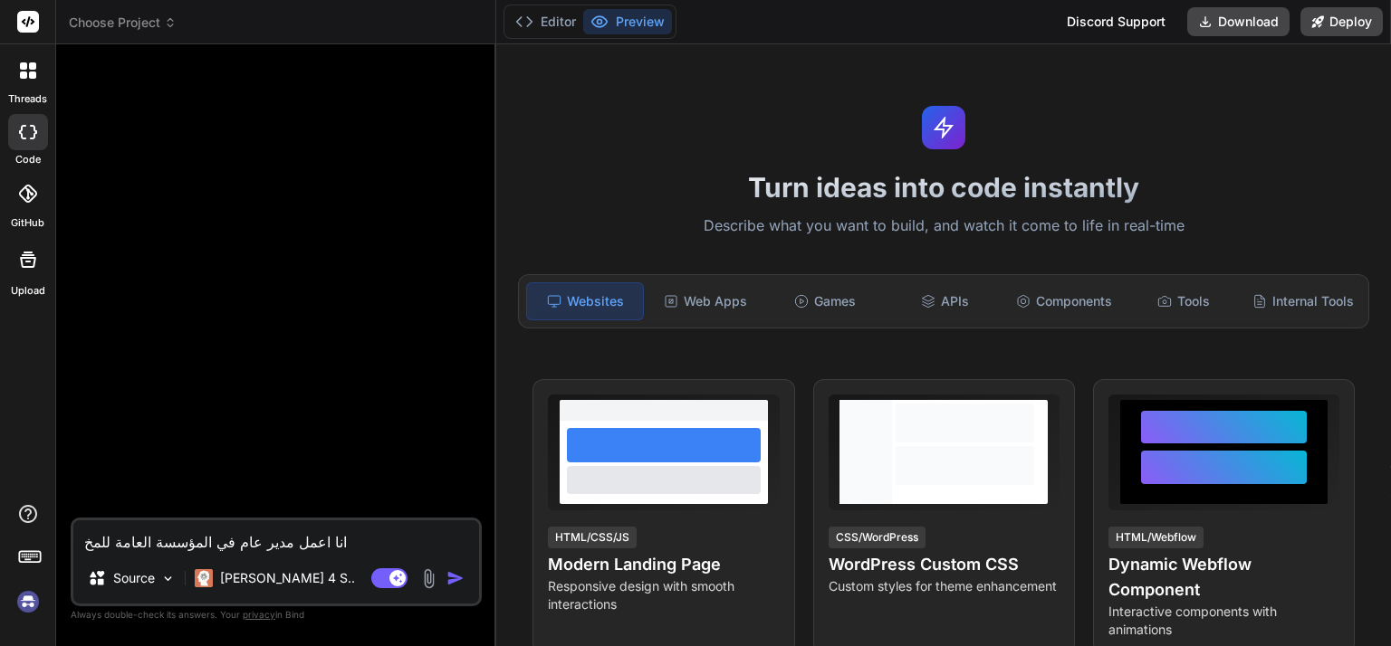
type textarea "x"
type textarea "انا اعمل مدير عام في المؤسسة العامة للمخاب"
type textarea "x"
type textarea "انا اعمل مدير عام في المؤسسة العامة للمخابز"
type textarea "x"
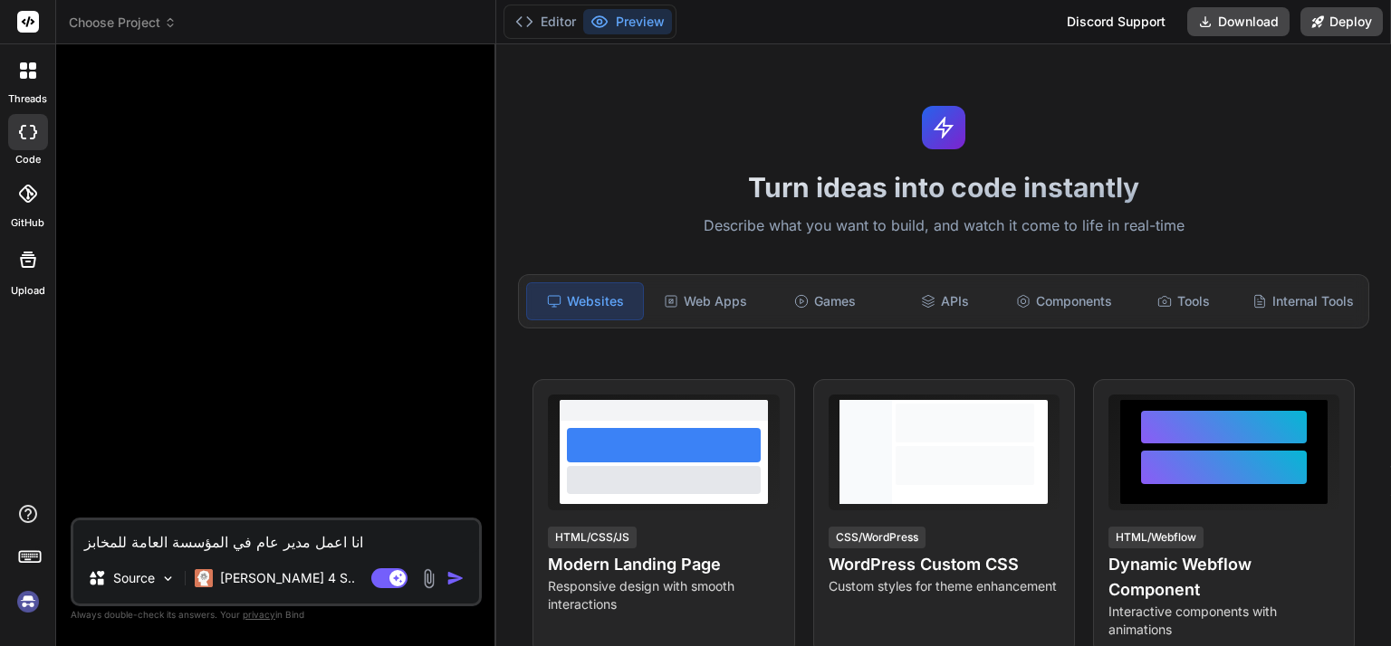
type textarea "انا اعمل مدير عام في المؤسسة العامة للمخابز"
type textarea "x"
type textarea "انا اعمل مدير عام في المؤسسة العامة للمخابز و"
type textarea "x"
type textarea "انا اعمل مدير عام في المؤسسة العامة للمخابز وا"
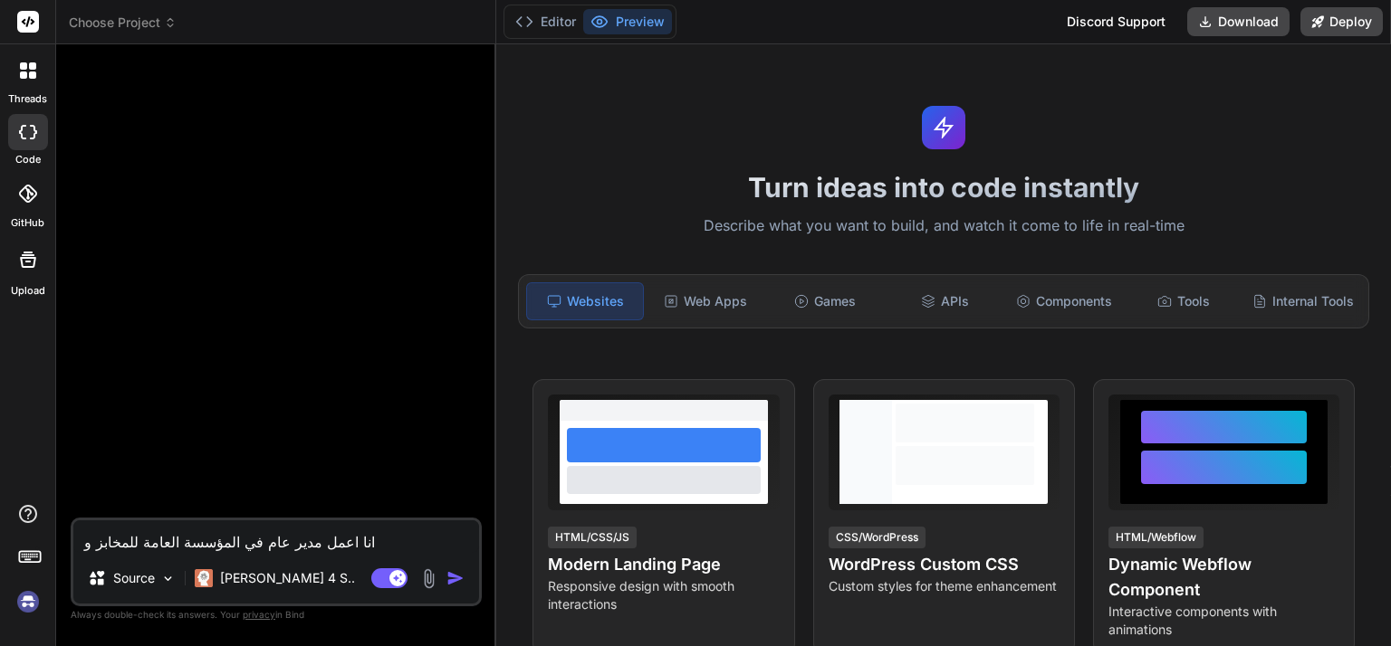
type textarea "x"
type textarea "انا اعمل مدير عام في المؤسسة العامة للمخابز وار"
type textarea "x"
type textarea "انا اعمل مدير عام في المؤسسة العامة للمخابز واري"
type textarea "x"
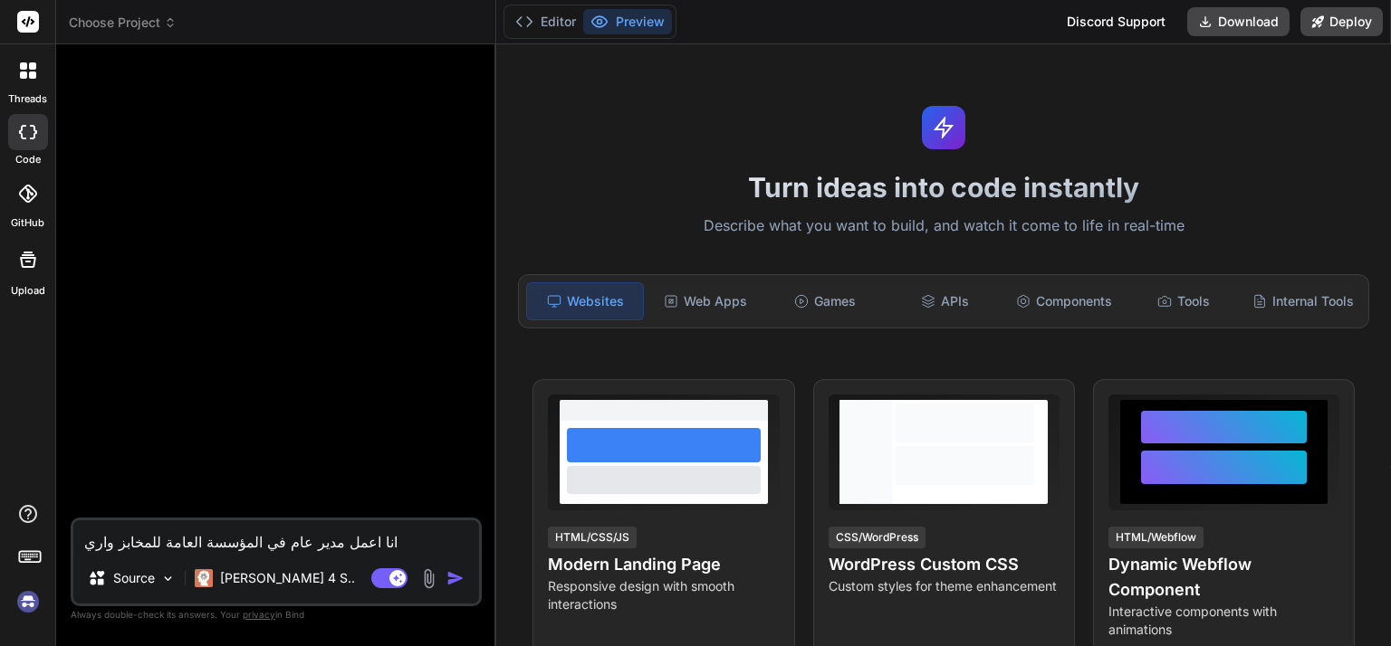
type textarea "انا اعمل مدير عام في المؤسسة العامة للمخابز واريد"
type textarea "x"
type textarea "انا اعمل مدير عام في المؤسسة العامة للمخابز واريد"
type textarea "x"
type textarea "انا اعمل مدير عام في المؤسسة العامة للمخابز واريد ا"
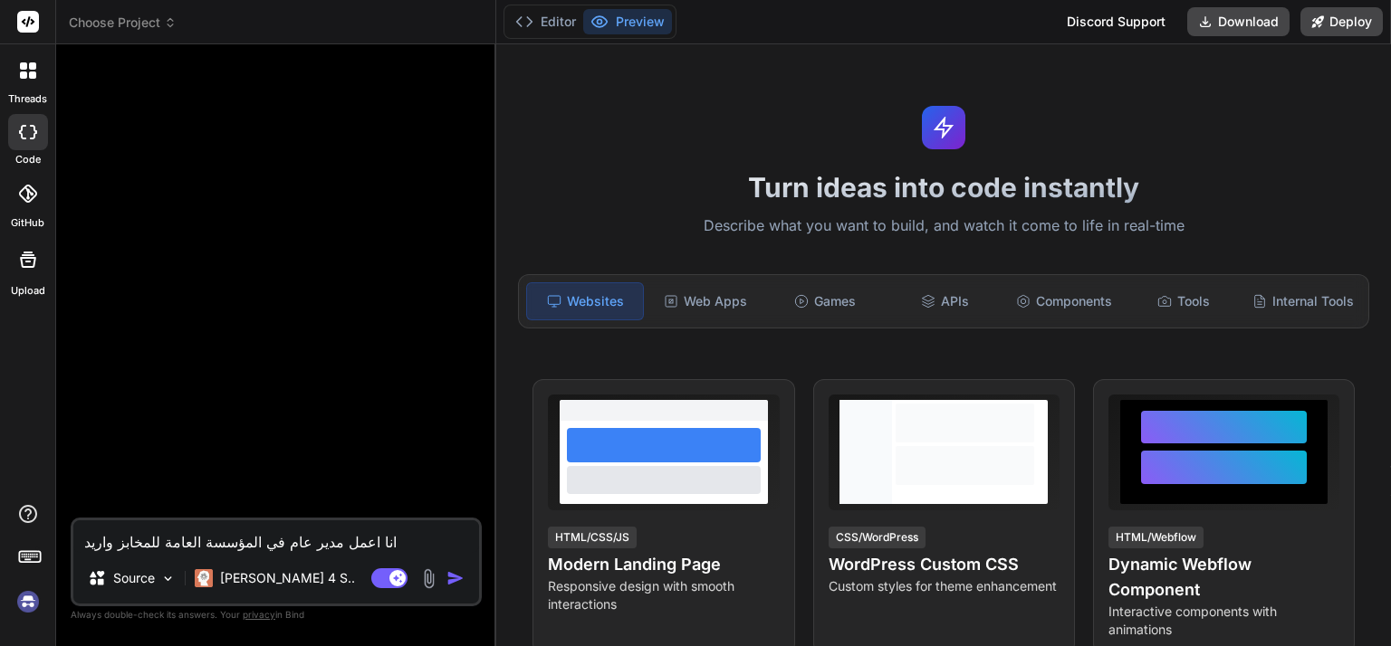
type textarea "x"
type textarea "انا اعمل مدير عام في المؤسسة العامة للمخابز واريد ان"
type textarea "x"
type textarea "انا اعمل مدير عام في المؤسسة العامة للمخابز واريد انش"
type textarea "x"
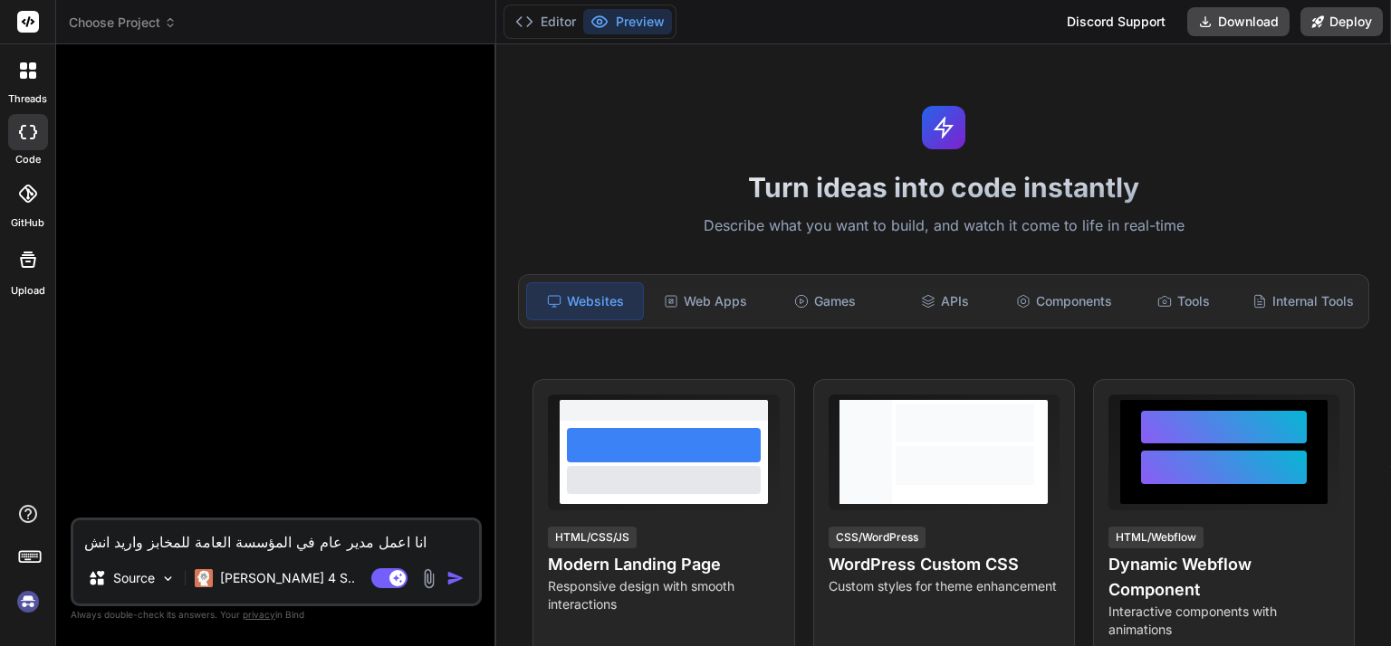
type textarea "انا اعمل مدير عام في المؤسسة العامة للمخابز و[PERSON_NAME]"
type textarea "x"
type textarea "انا اعمل مدير عام في المؤسسة العامة للمخابز واريد انشاء"
type textarea "x"
type textarea "انا اعمل مدير عام في المؤسسة العامة للمخابز واريد انشاء"
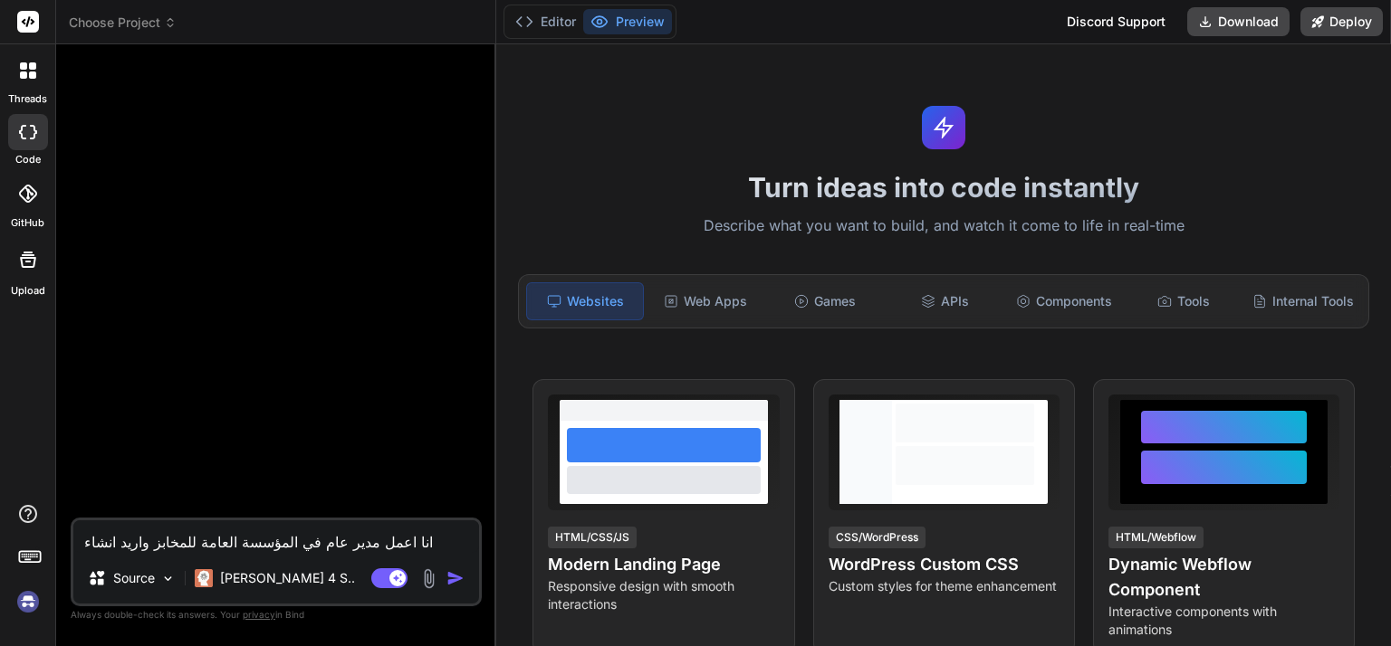
type textarea "x"
type textarea "انا اعمل مدير عام في المؤسسة العامة للمخابز واريد انشاء ت"
type textarea "x"
type textarea "انا اعمل مدير عام في المؤسسة العامة للمخابز واريد انشاء تق"
type textarea "x"
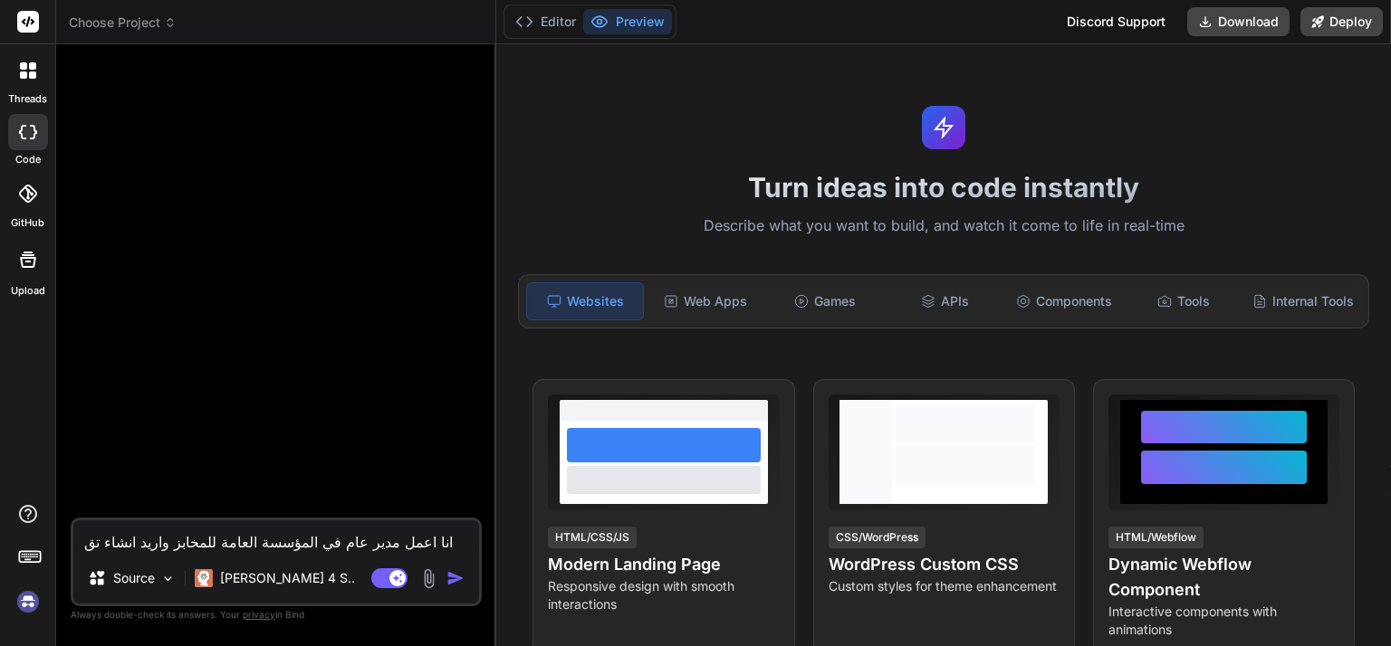
type textarea "انا اعمل مدير عام في المؤسسة العامة للمخابز واريد انشاء تقر"
type textarea "x"
type textarea "انا اعمل مدير عام في المؤسسة العامة للمخابز واريد انشاء تقري"
type textarea "x"
type textarea "انا اعمل مدير عام في المؤسسة العامة للمخابز واريد انشاء تقرير"
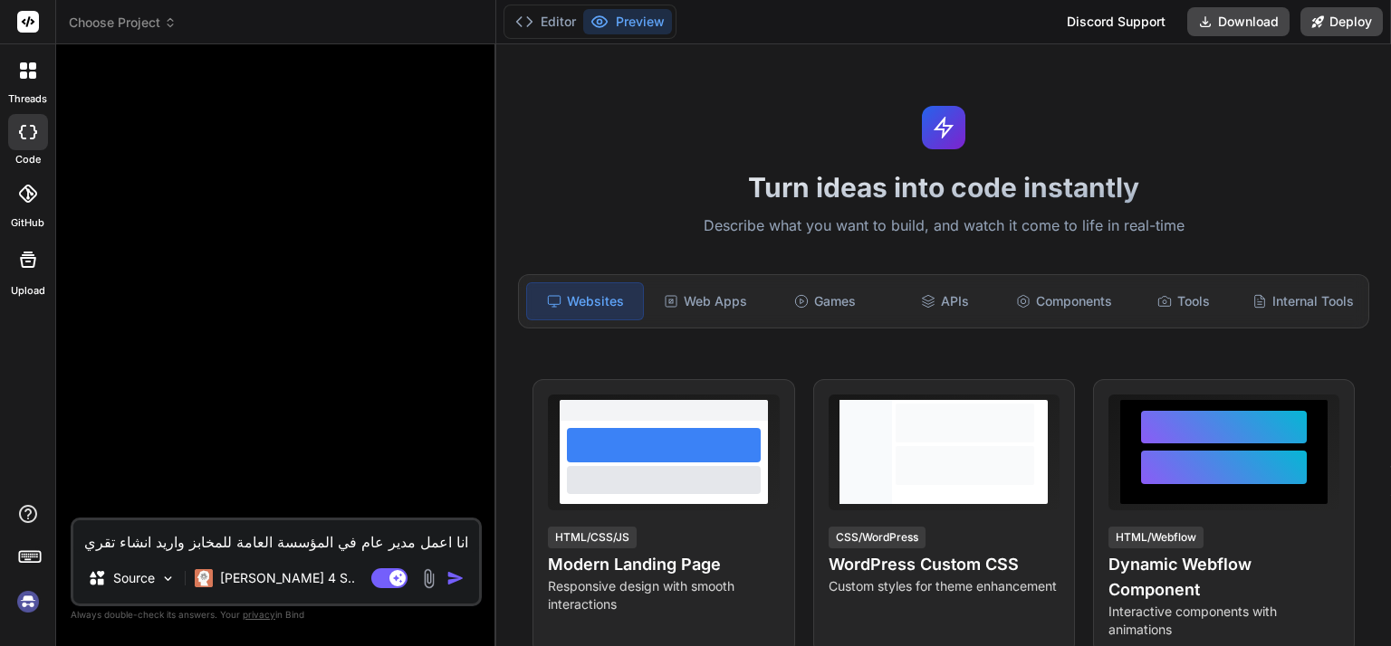
type textarea "x"
type textarea "انا اعمل مدير عام في المؤسسة العامة للمخابز واريد انشاء تقرير"
type textarea "x"
type textarea "انا اعمل مدير عام في المؤسسة العامة للمخابز واريد انشاء تقرير"
type textarea "x"
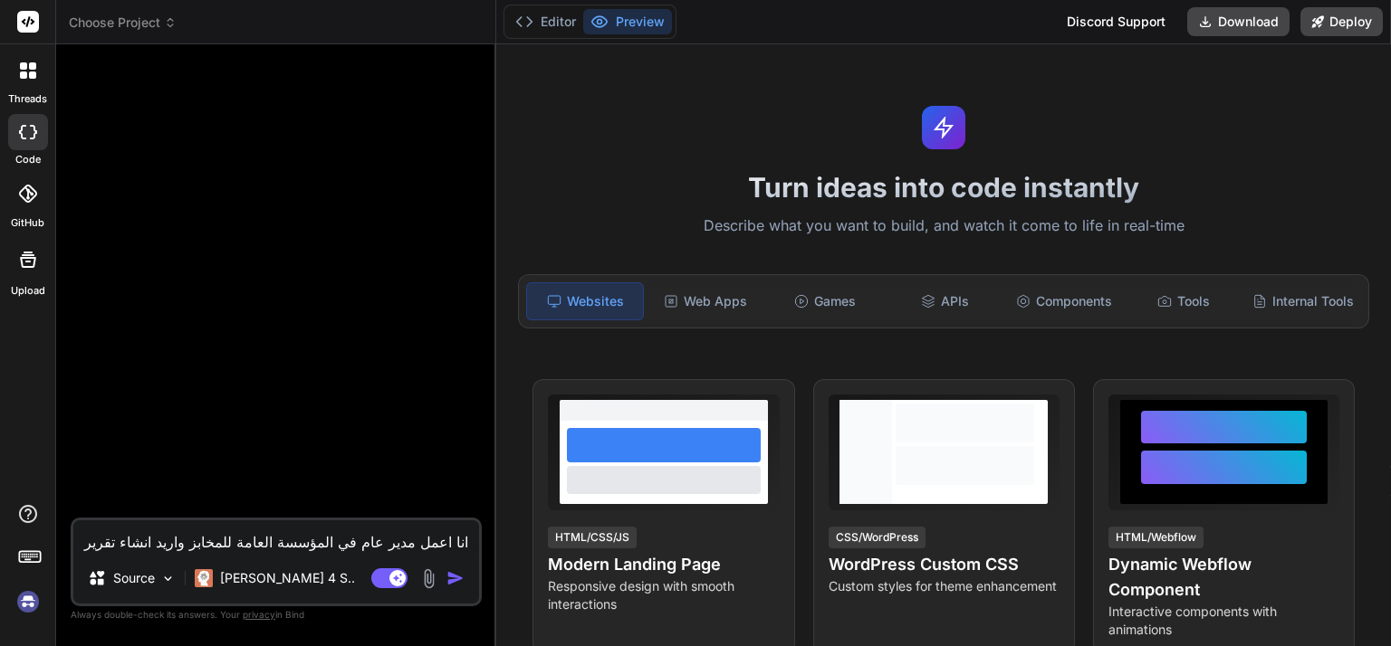
type textarea "انا اعمل مدير عام في المؤسسة العامة للمخابز واريد انشاء تقري"
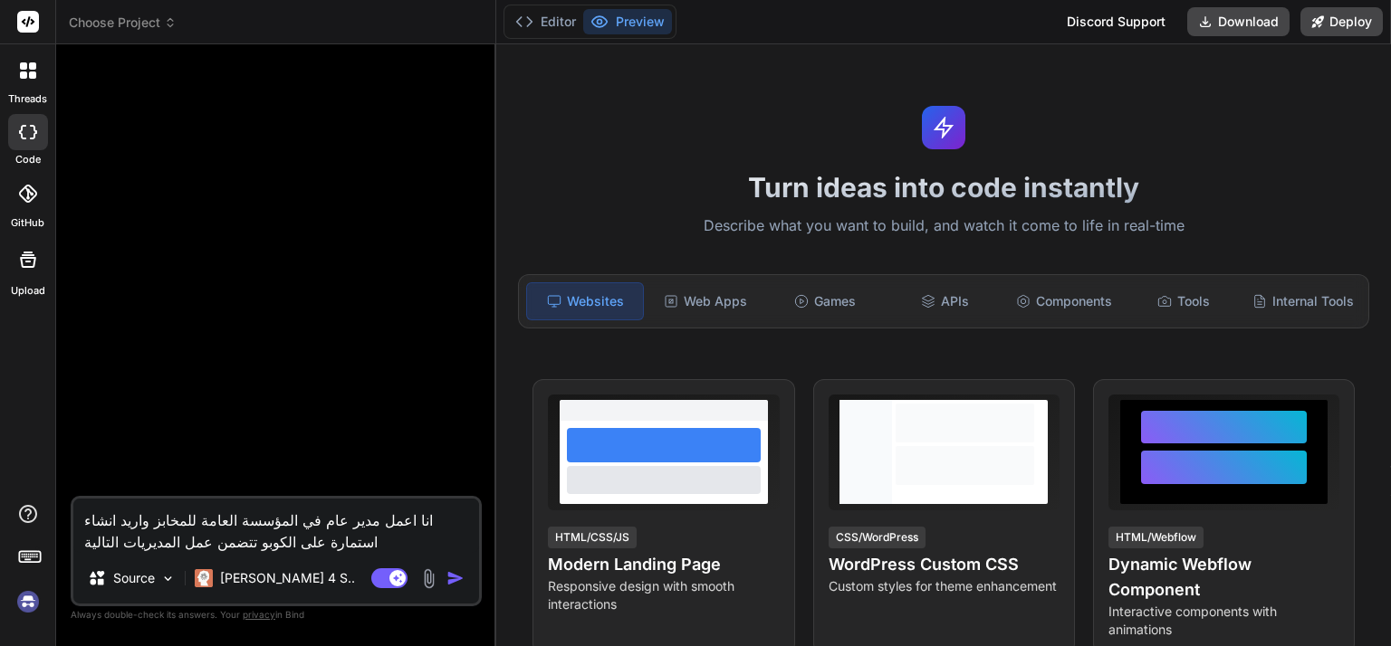
paste textarea "دائرة المعلوماتية الدائرة الفنية دائرة النقل والآليات الدائرة الاقتصادية دائرة …"
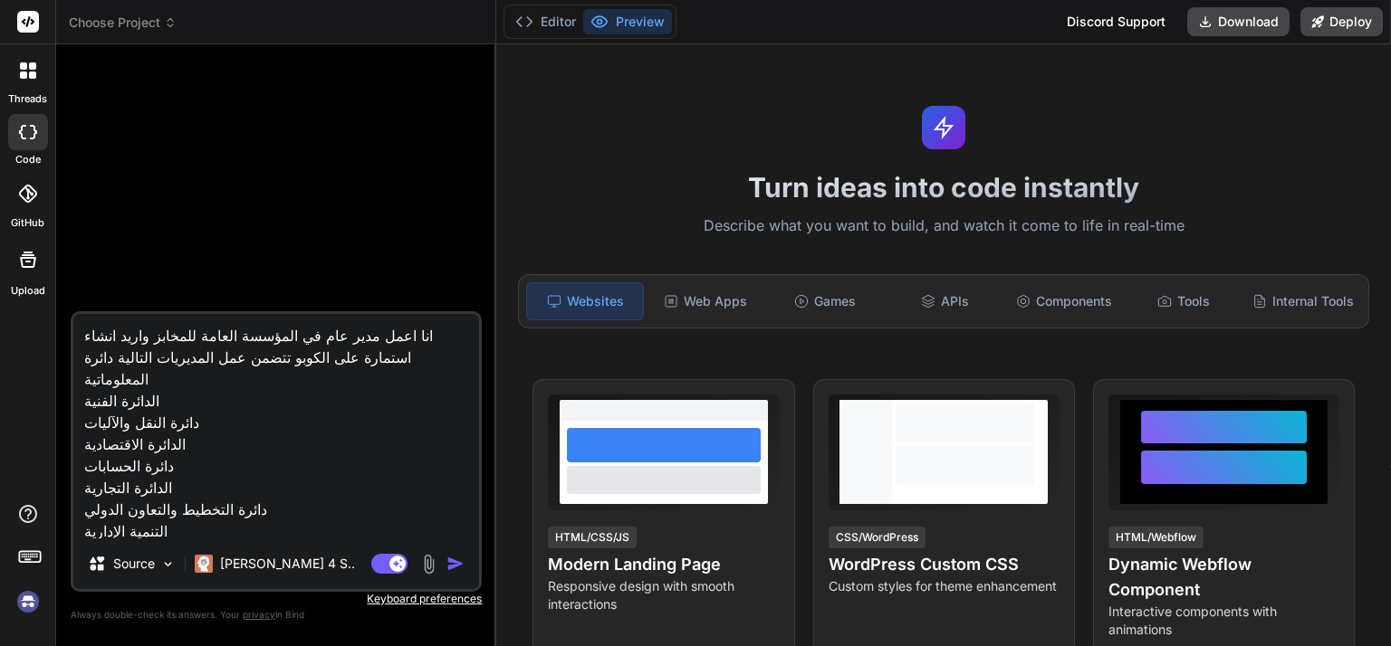
scroll to position [44, 0]
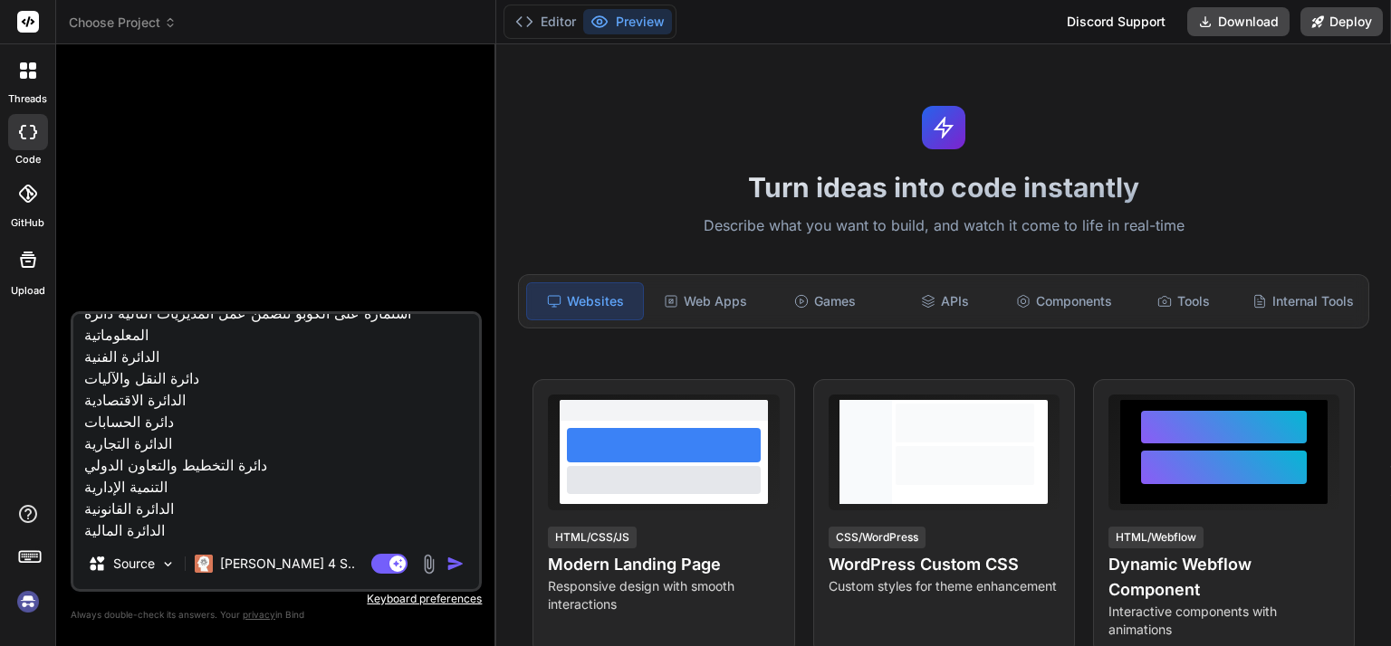
click at [456, 560] on img "button" at bounding box center [455, 564] width 18 height 18
